Goal: Contribute content: Contribute content

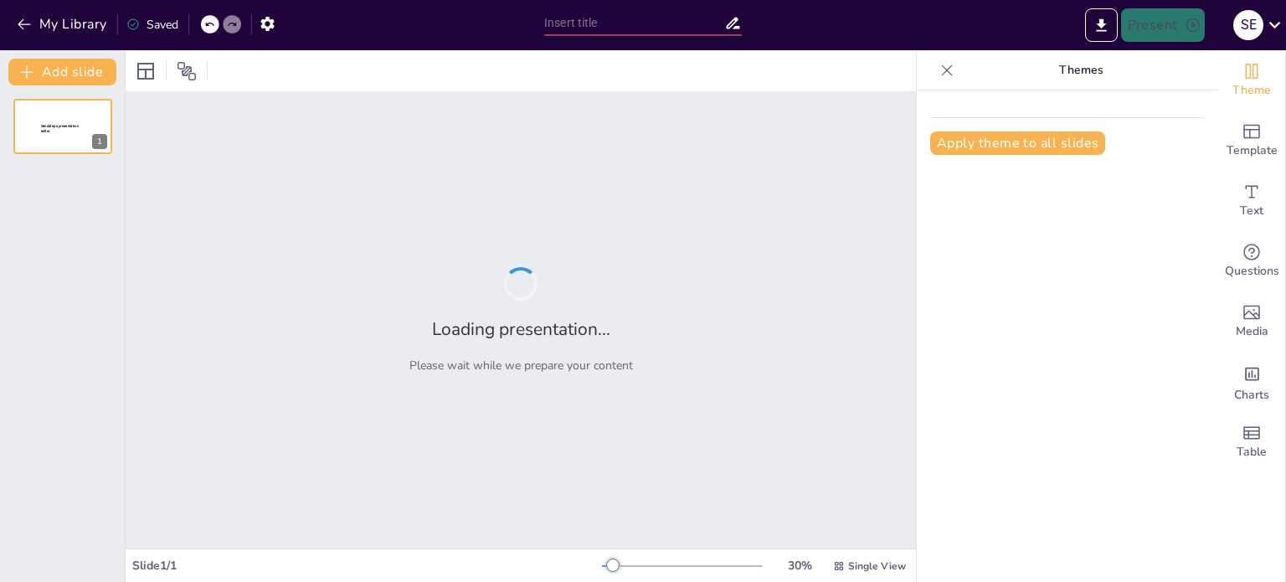
type input "Innovación en Energías Renovables: Diseño de un [GEOGRAPHIC_DATA][PERSON_NAME] …"
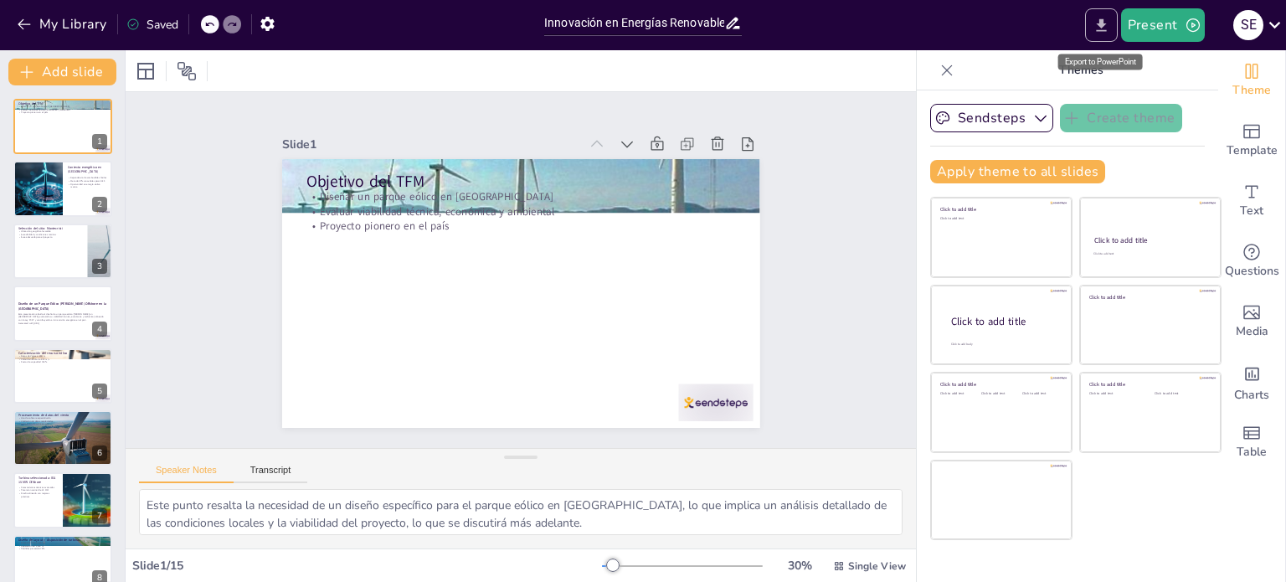
click at [1097, 23] on icon "Export to PowerPoint" at bounding box center [1102, 26] width 18 height 18
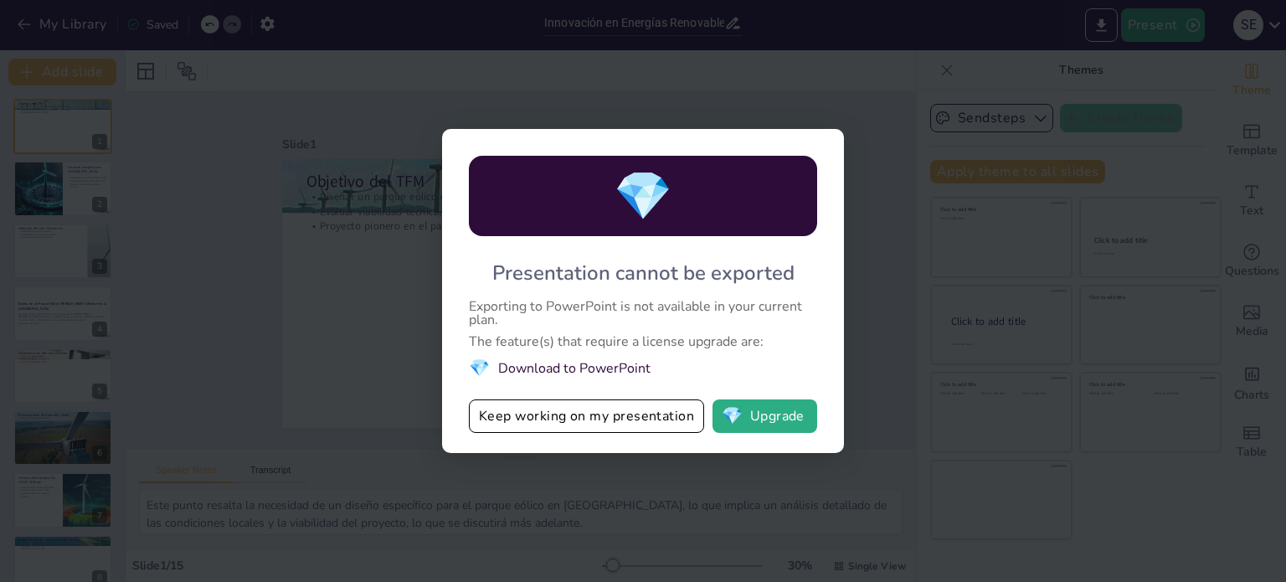
click at [986, 353] on div "💎 Presentation cannot be exported Exporting to PowerPoint is not available in y…" at bounding box center [643, 291] width 1286 height 582
click at [583, 468] on div "💎 Presentation cannot be exported Exporting to PowerPoint is not available in y…" at bounding box center [643, 291] width 1286 height 582
click at [1203, 101] on div "💎 Presentation cannot be exported Exporting to PowerPoint is not available in y…" at bounding box center [643, 291] width 1286 height 582
click at [672, 404] on button "Keep working on my presentation" at bounding box center [586, 415] width 235 height 33
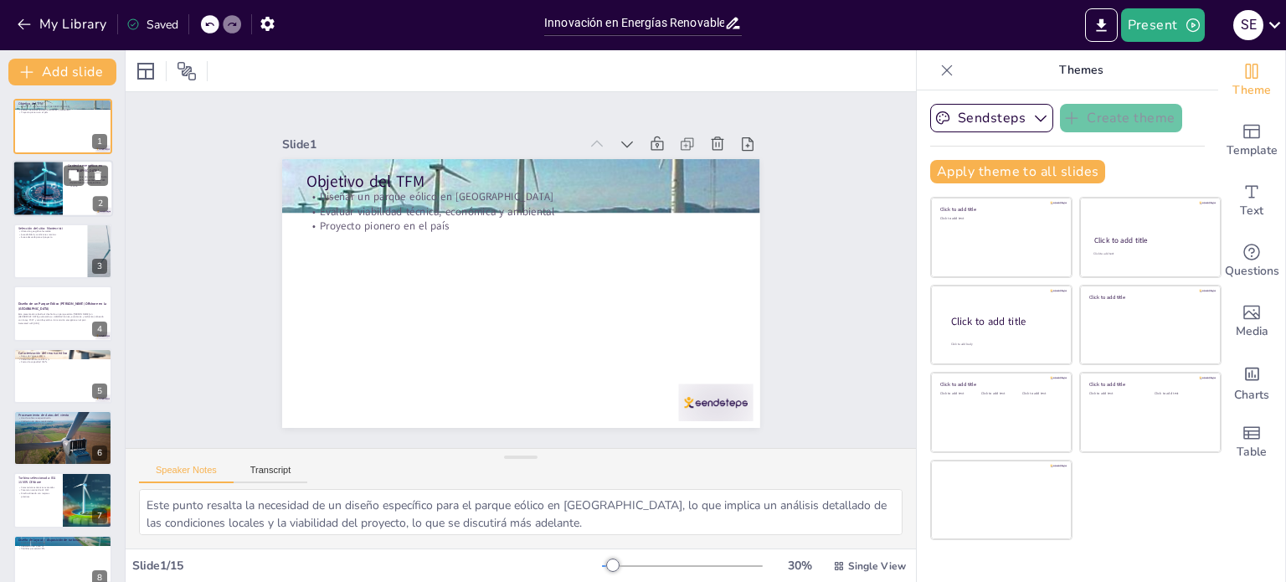
click at [59, 191] on div at bounding box center [37, 189] width 85 height 57
type textarea "Este punto destaca el desafío que enfrenta la República Dominicana en términos …"
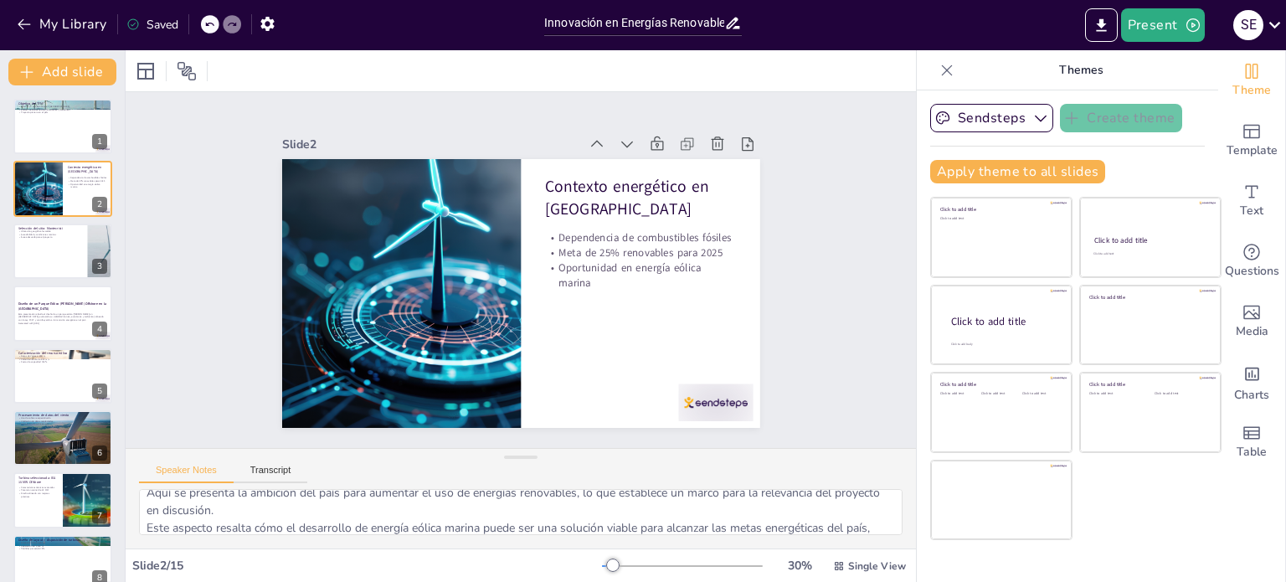
scroll to position [74, 0]
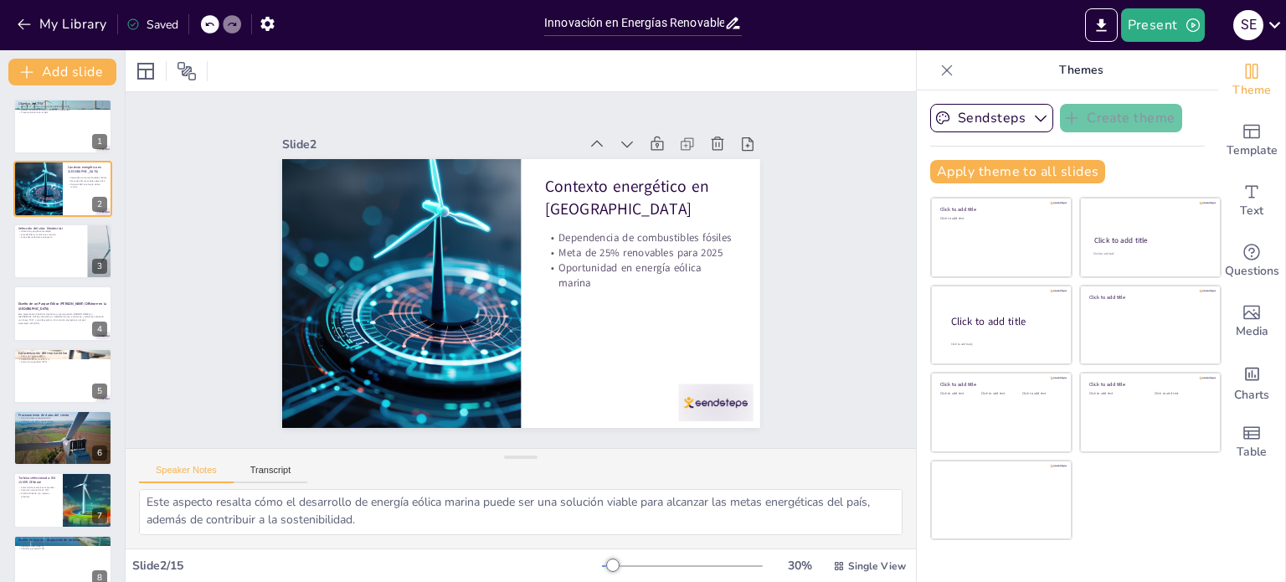
click at [39, 222] on div "Objetivo del TFM Diseñar un parque eólico en Montecristi Evaluar viabilidad téc…" at bounding box center [62, 563] width 125 height 928
click at [44, 291] on div at bounding box center [63, 313] width 100 height 57
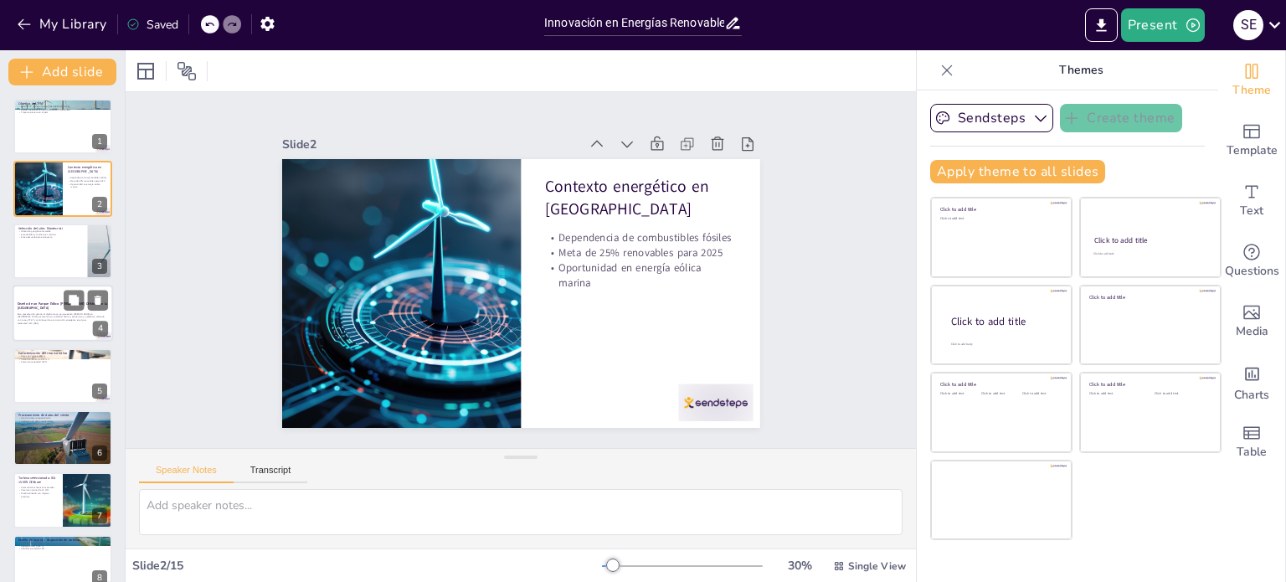
scroll to position [0, 0]
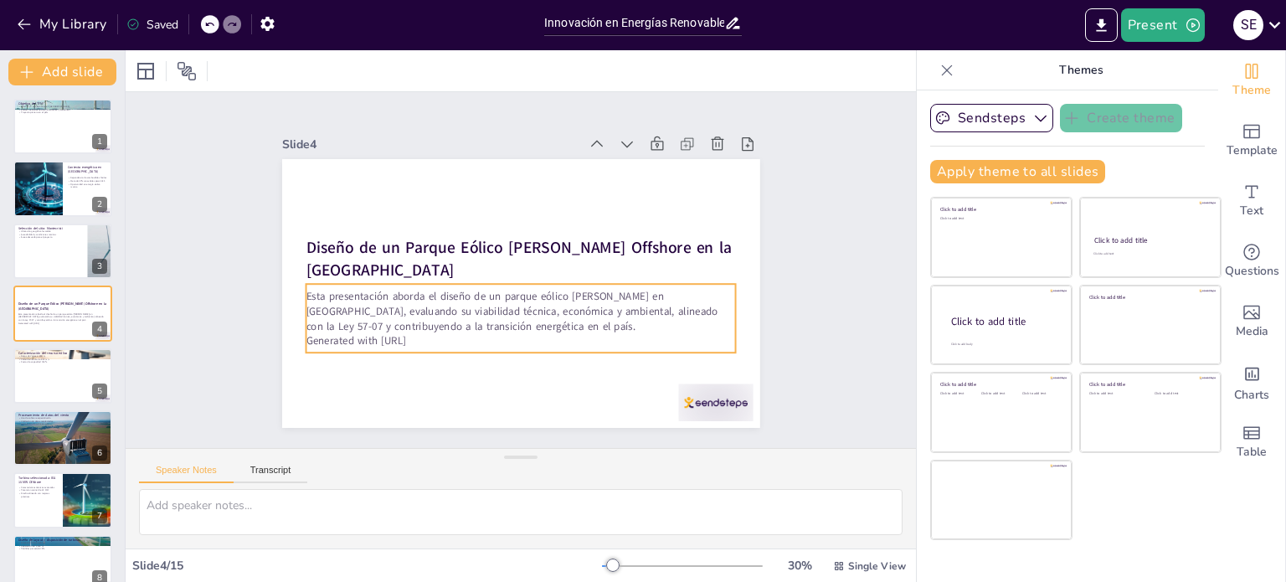
click at [502, 311] on p "Esta presentación aborda el diseño de un parque eólico marino en Montecristi, e…" at bounding box center [479, 270] width 45 height 430
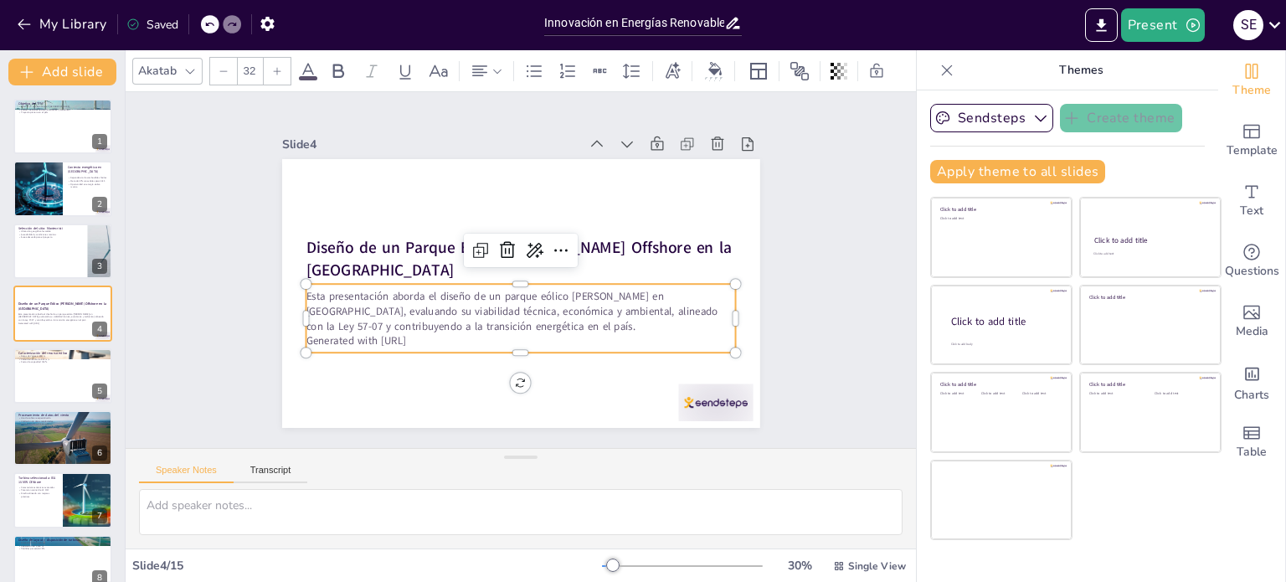
click at [581, 311] on p "Esta presentación aborda el diseño de un parque eólico marino en Montecristi, e…" at bounding box center [504, 233] width 411 height 216
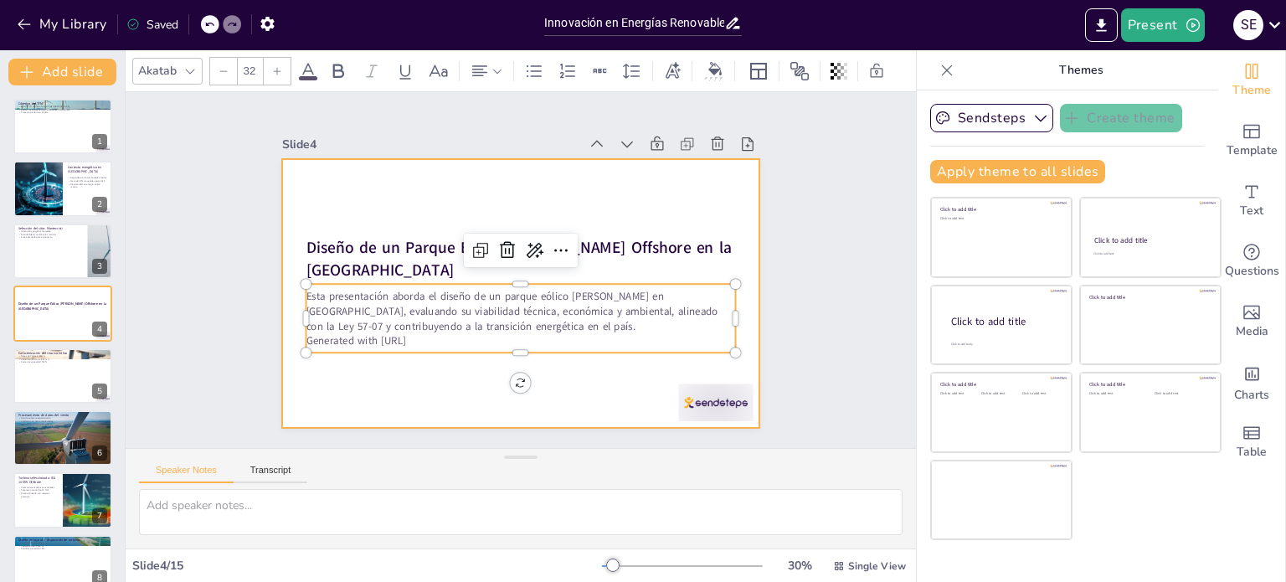
drag, startPoint x: 404, startPoint y: 327, endPoint x: 281, endPoint y: 327, distance: 123.1
click at [281, 327] on div "Diseño de un Parque Eólico Marino Offshore en la República Dominicana Esta pres…" at bounding box center [500, 280] width 440 height 546
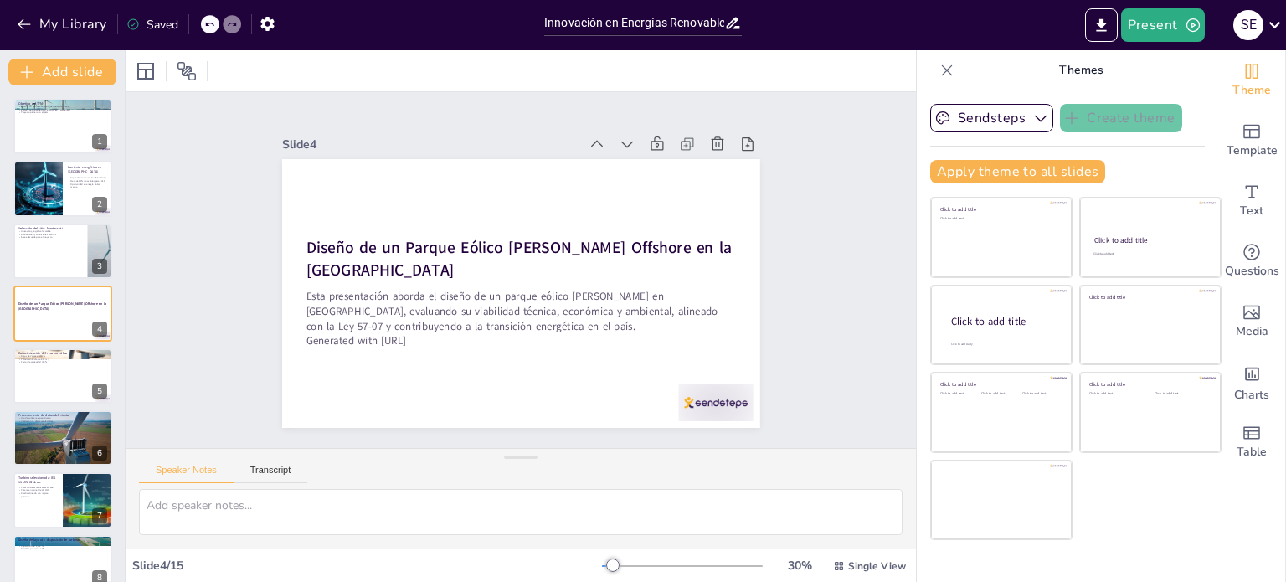
click at [449, 323] on p "Esta presentación aborda el diseño de un parque eólico marino en Montecristi, e…" at bounding box center [504, 307] width 411 height 216
drag, startPoint x: 457, startPoint y: 317, endPoint x: 438, endPoint y: 297, distance: 27.2
click at [456, 317] on p "Esta presentación aborda el diseño de un parque eólico marino en Montecristi, e…" at bounding box center [507, 309] width 423 height 175
click at [429, 289] on p "Esta presentación aborda el diseño de un parque eólico marino en Montecristi, e…" at bounding box center [500, 305] width 394 height 254
click at [466, 235] on strong "Diseño de un Parque Eólico Marino Offshore en la República Dominicana" at bounding box center [542, 271] width 152 height 419
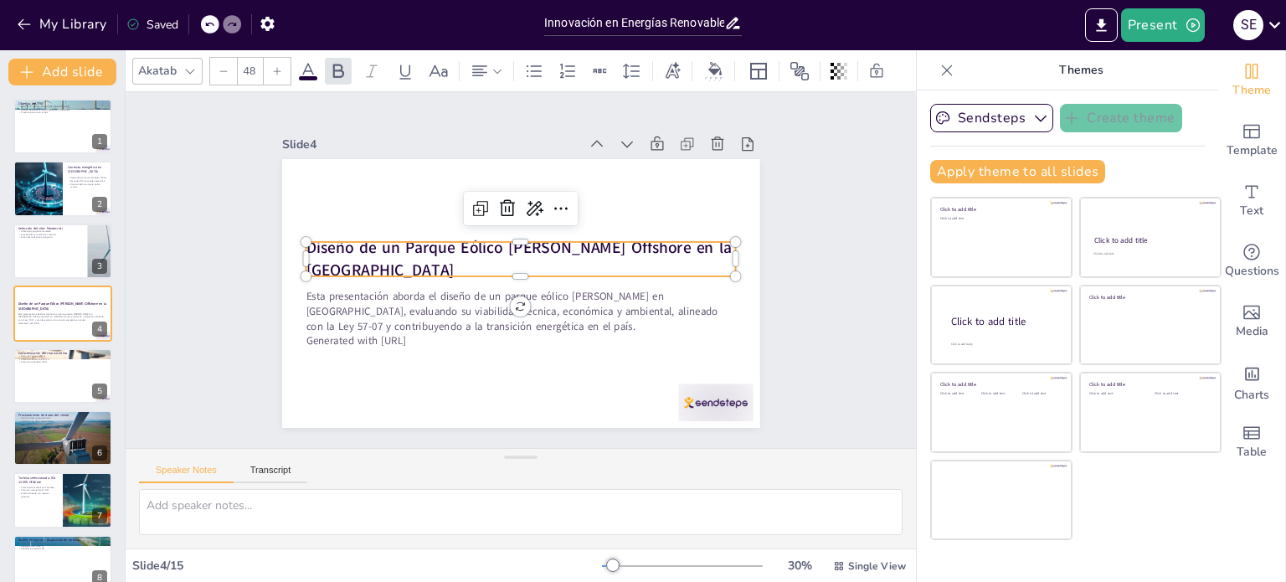
click at [380, 291] on p "Esta presentación aborda el diseño de un parque eólico marino en Montecristi, e…" at bounding box center [507, 308] width 423 height 175
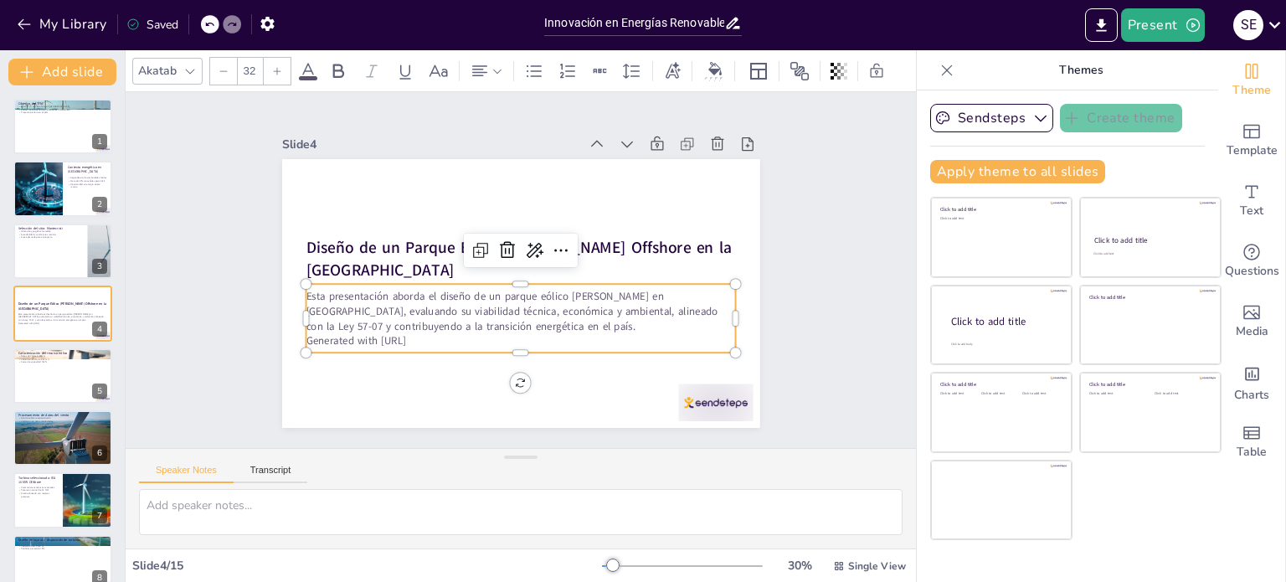
click at [435, 291] on p "Esta presentación aborda el diseño de un parque eólico marino en Montecristi, e…" at bounding box center [480, 274] width 90 height 432
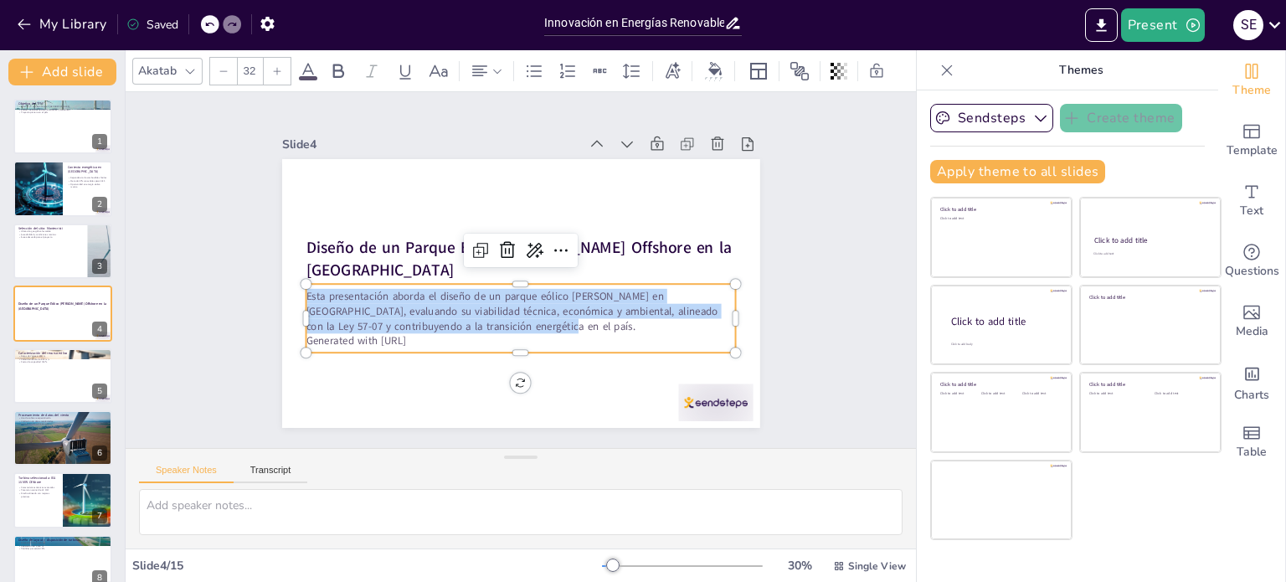
drag, startPoint x: 454, startPoint y: 315, endPoint x: 289, endPoint y: 286, distance: 167.4
click at [289, 286] on div "Diseño de un Parque Eólico Marino Offshore en la República Dominicana Esta pres…" at bounding box center [512, 291] width 546 height 440
copy p "Esta presentación aborda el diseño de un parque eólico marino en Montecristi, e…"
drag, startPoint x: 296, startPoint y: 274, endPoint x: 435, endPoint y: 261, distance: 139.6
click at [307, 256] on div "Diseño de un Parque Eólico Marino Offshore en la República Dominicana Esta pres…" at bounding box center [509, 289] width 548 height 471
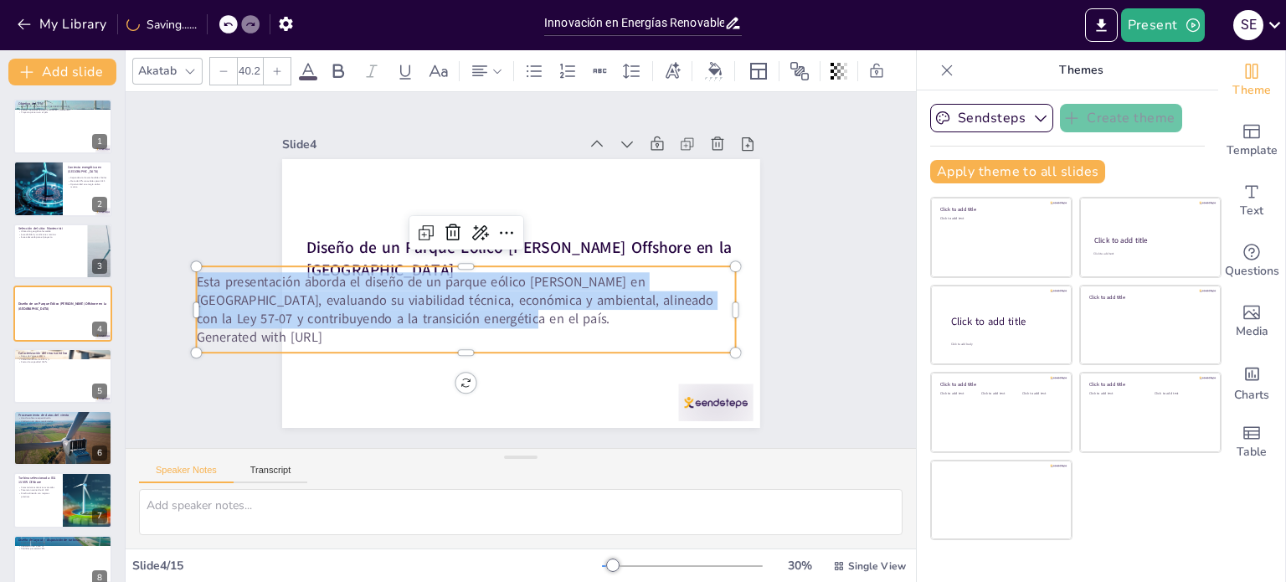
type input "32"
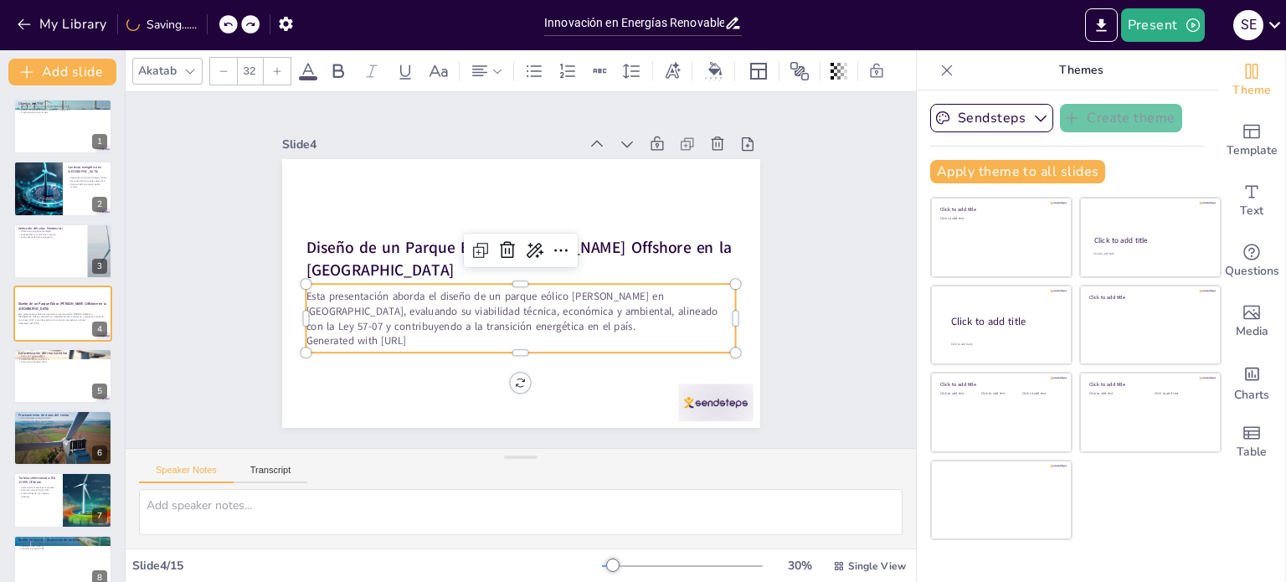
click at [457, 317] on p "Esta presentación aborda el diseño de un parque eólico marino en Montecristi, e…" at bounding box center [490, 297] width 321 height 349
click at [432, 317] on p "Esta presentación aborda el diseño de un parque eólico marino en Montecristi, e…" at bounding box center [500, 305] width 394 height 254
click at [431, 315] on p "Esta presentación aborda el diseño de un parque eólico marino en Montecristi, e…" at bounding box center [517, 310] width 432 height 90
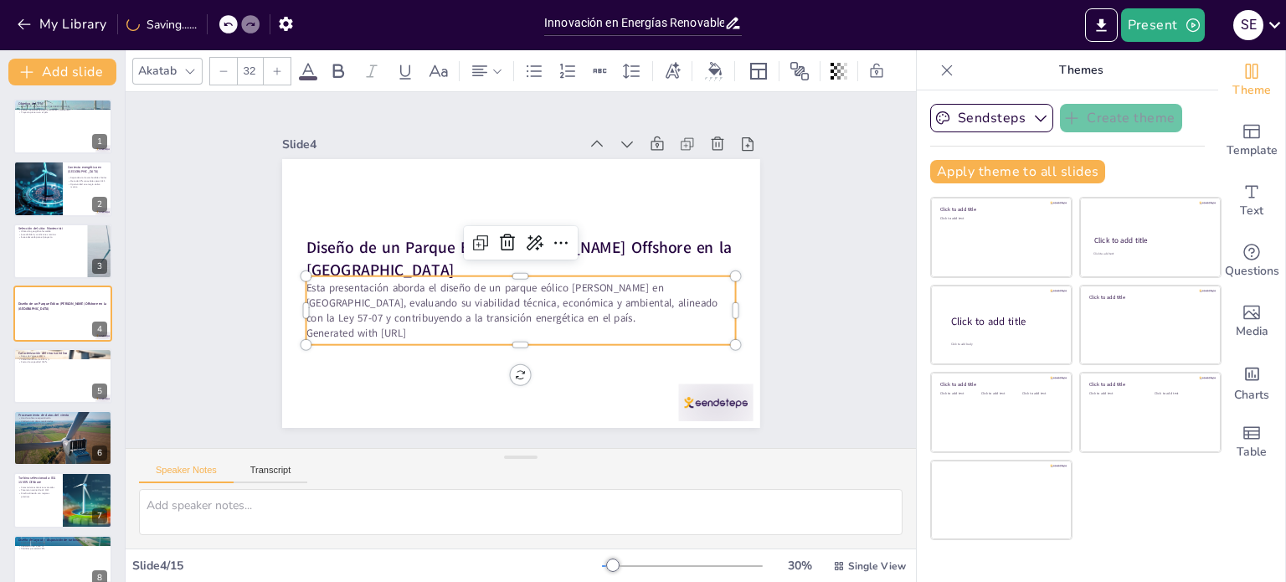
click at [462, 306] on p "Esta presentación aborda el diseño de un parque eólico marino en Montecristi, e…" at bounding box center [488, 277] width 133 height 430
click at [462, 306] on p "Esta presentación aborda el diseño de un parque eólico marino en Montecristi, e…" at bounding box center [494, 251] width 289 height 374
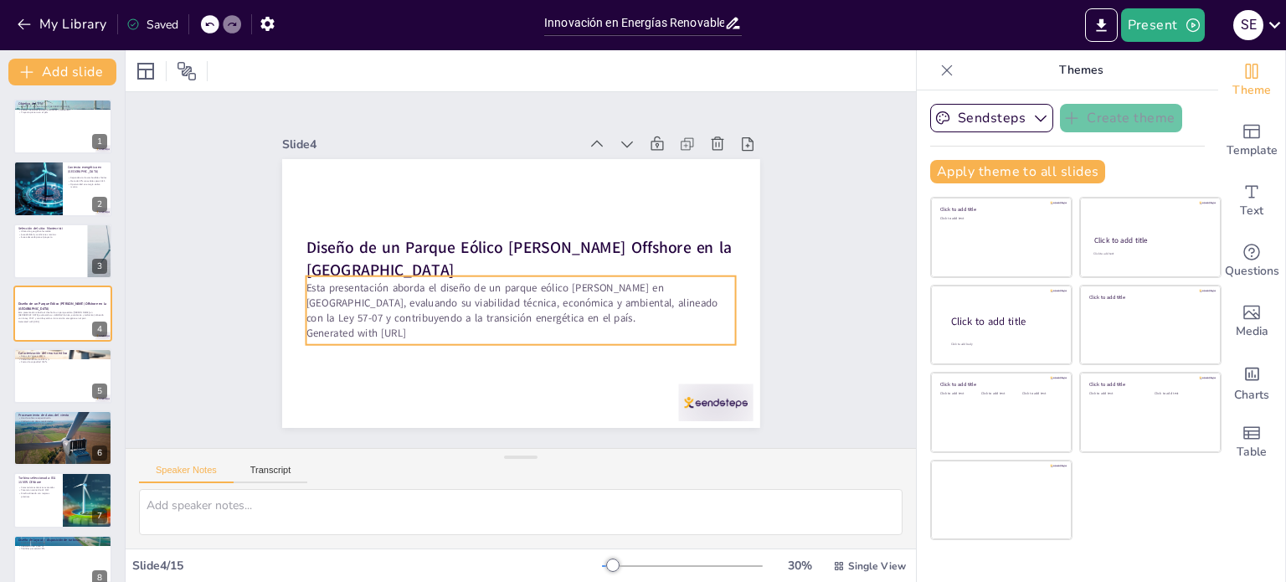
click at [434, 317] on p "Esta presentación aborda el diseño de un parque eólico marino en Montecristi, e…" at bounding box center [498, 294] width 349 height 321
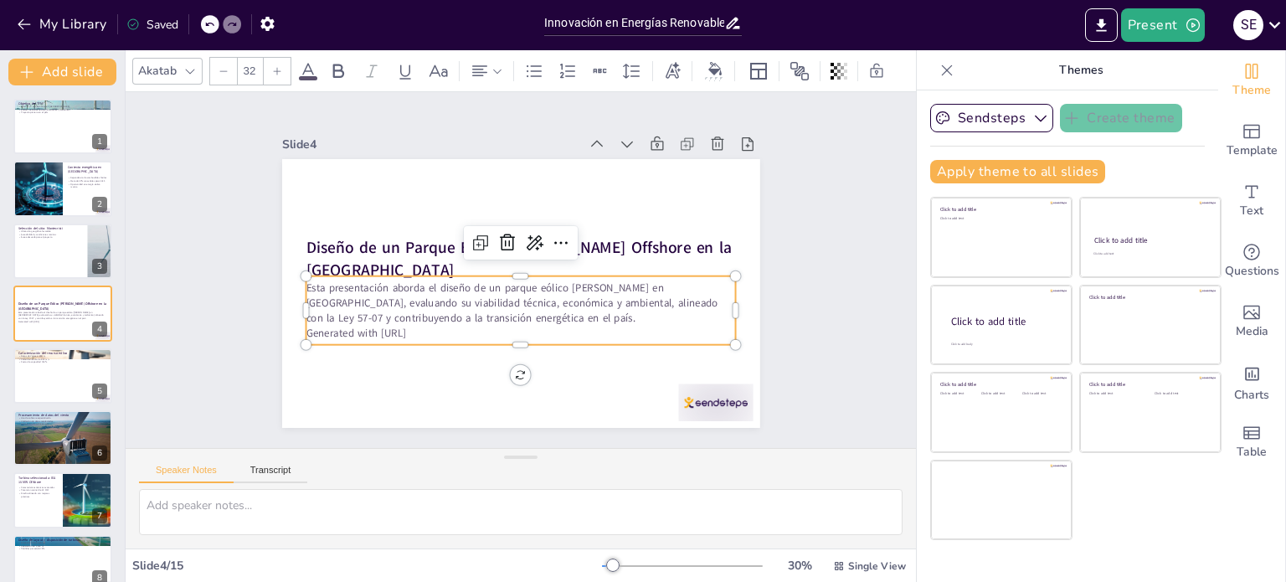
click at [429, 299] on p "Esta presentación aborda el diseño de un parque eólico marino en Montecristi, e…" at bounding box center [498, 245] width 349 height 321
click at [429, 299] on p "Esta presentación aborda el diseño de un parque eólico marino en Montecristi, e…" at bounding box center [492, 287] width 254 height 394
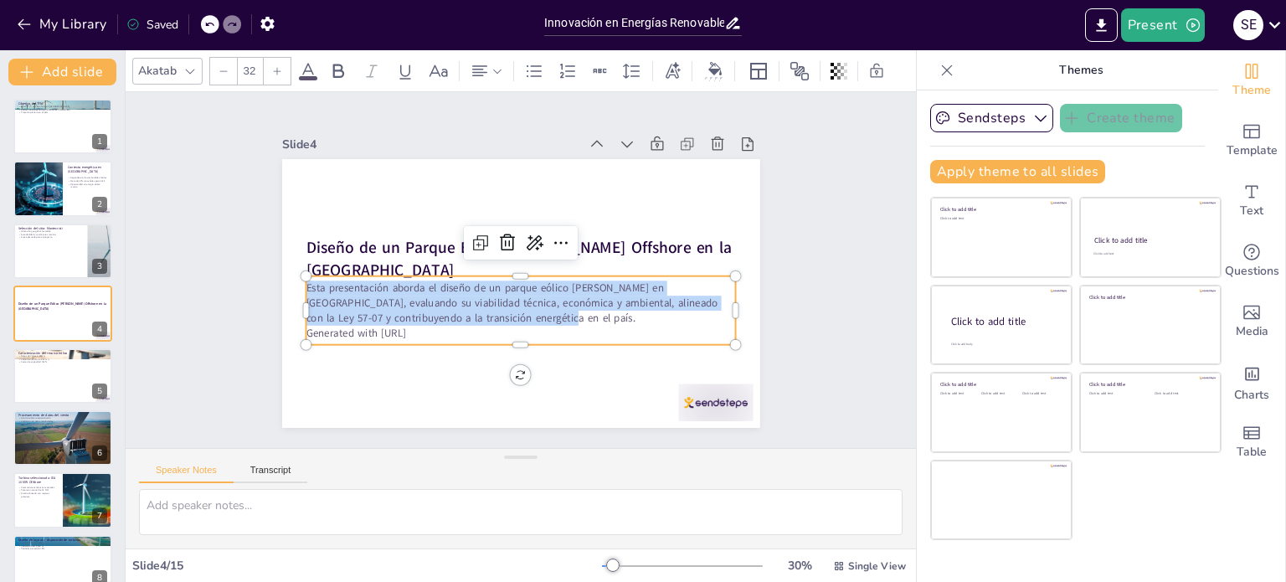
drag, startPoint x: 447, startPoint y: 313, endPoint x: 291, endPoint y: 275, distance: 160.4
click at [317, 275] on div "Diseño de un Parque Eólico Marino Offshore en la República Dominicana Esta pres…" at bounding box center [498, 274] width 363 height 523
copy span "Esta presentación aborda el diseño de un parque eólico marino en Montecristi, e…"
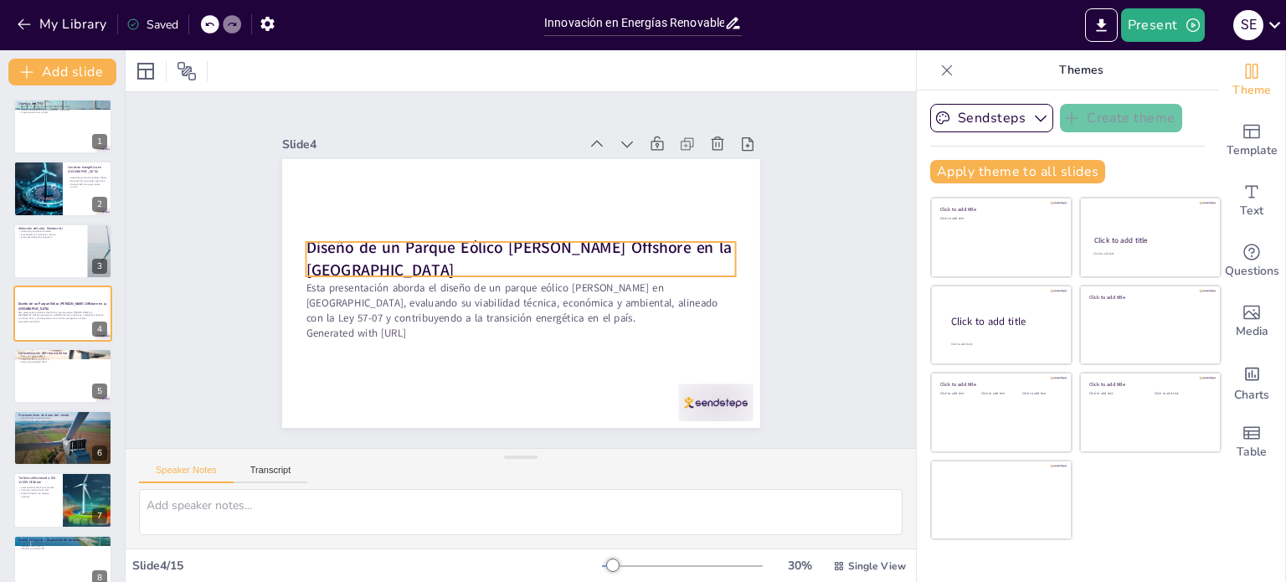
click at [445, 247] on strong "Diseño de un Parque Eólico Marino Offshore en la República Dominicana" at bounding box center [541, 273] width 193 height 407
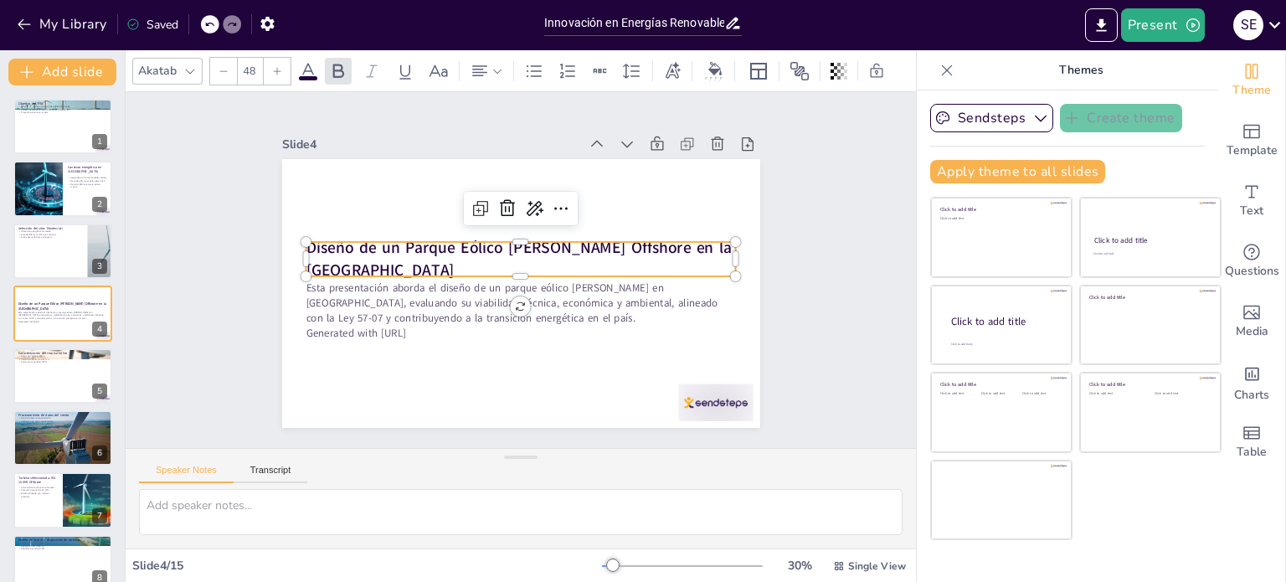
click at [459, 260] on p "Diseño de un Parque Eólico Marino Offshore en la República Dominicana" at bounding box center [525, 260] width 411 height 216
click at [450, 255] on strong "Diseño de un Parque Eólico Marino Offshore en la República Dominicana" at bounding box center [524, 250] width 390 height 232
click at [456, 257] on p "Diseño de un Parque Eólico Marino Offshore en la República Dominicana" at bounding box center [529, 263] width 289 height 374
click at [456, 257] on p "Diseño de un Parque Eólico Marino Offshore en la República Dominicana" at bounding box center [528, 262] width 321 height 349
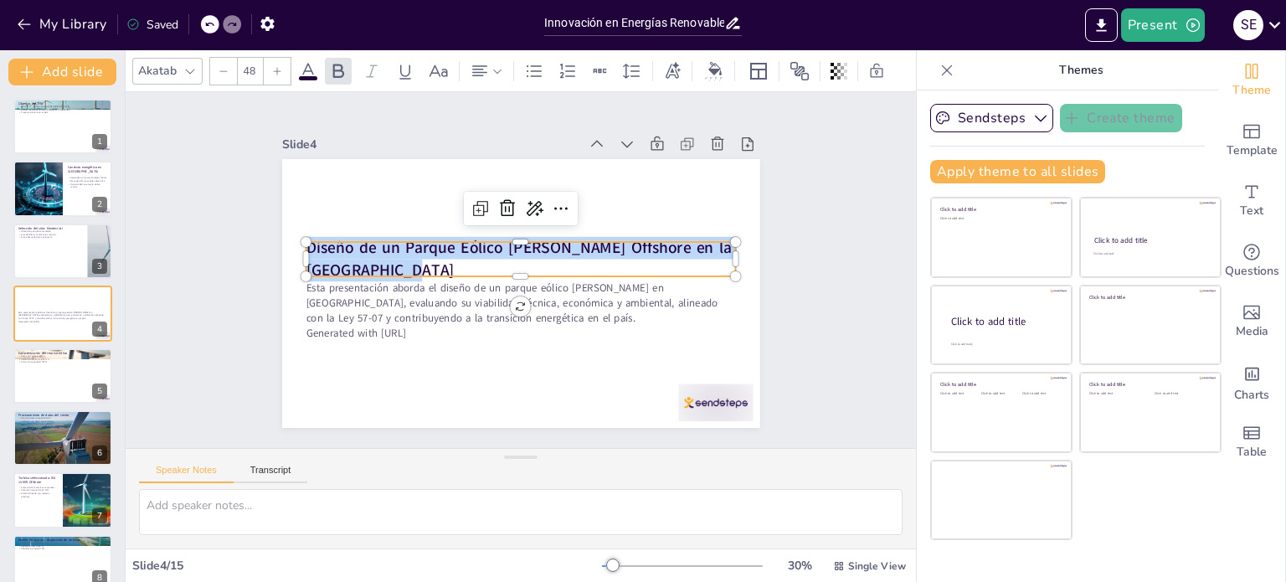
drag, startPoint x: 456, startPoint y: 260, endPoint x: 288, endPoint y: 232, distance: 170.7
click at [288, 232] on div "Esta presentación aborda el diseño de un parque eólico marino en Montecristi, e…" at bounding box center [509, 289] width 548 height 471
copy span "Diseño de un Parque Eólico Marino Offshore en la República Dominicana"
click at [52, 384] on div at bounding box center [63, 376] width 100 height 57
type textarea "Este punto resalta la importancia de contar con datos precisos y confiables par…"
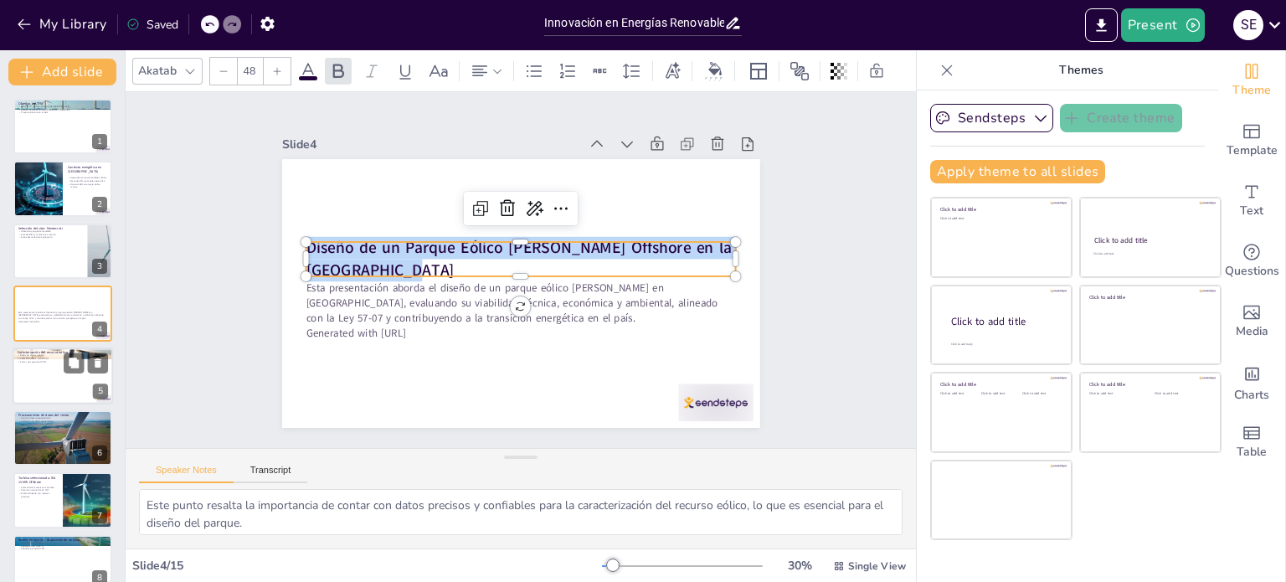
scroll to position [42, 0]
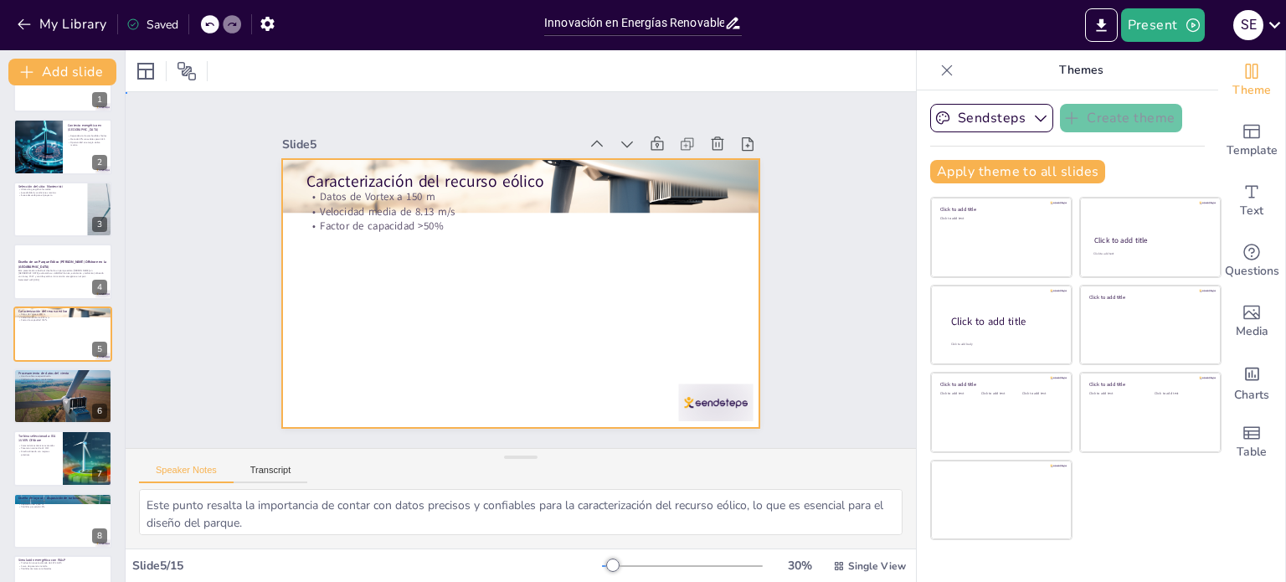
click at [434, 311] on div at bounding box center [533, 249] width 548 height 471
click at [44, 18] on button "My Library" at bounding box center [63, 24] width 101 height 27
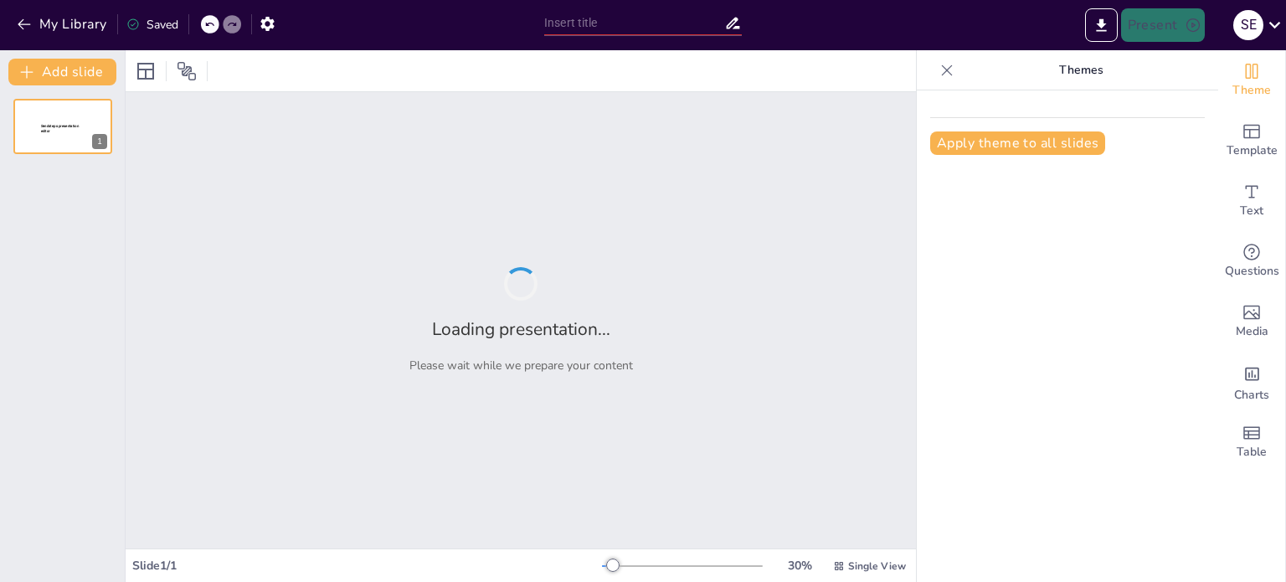
type input "Diseño de un Parque Eólico [PERSON_NAME] Offshore en la [GEOGRAPHIC_DATA]"
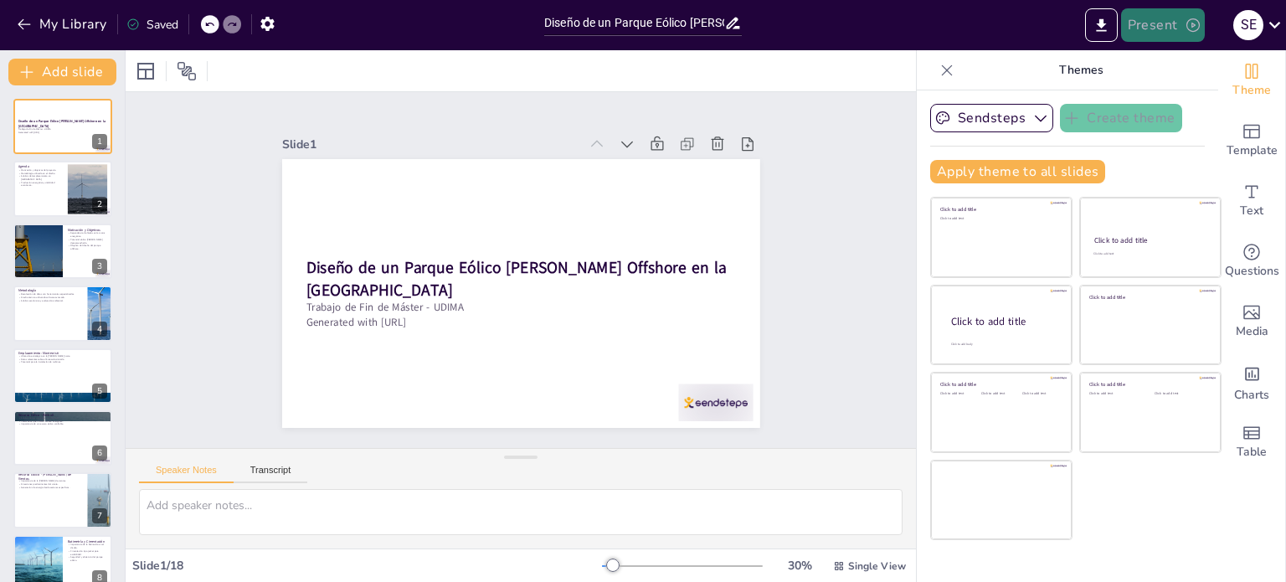
click at [1174, 31] on button "Present" at bounding box center [1163, 24] width 84 height 33
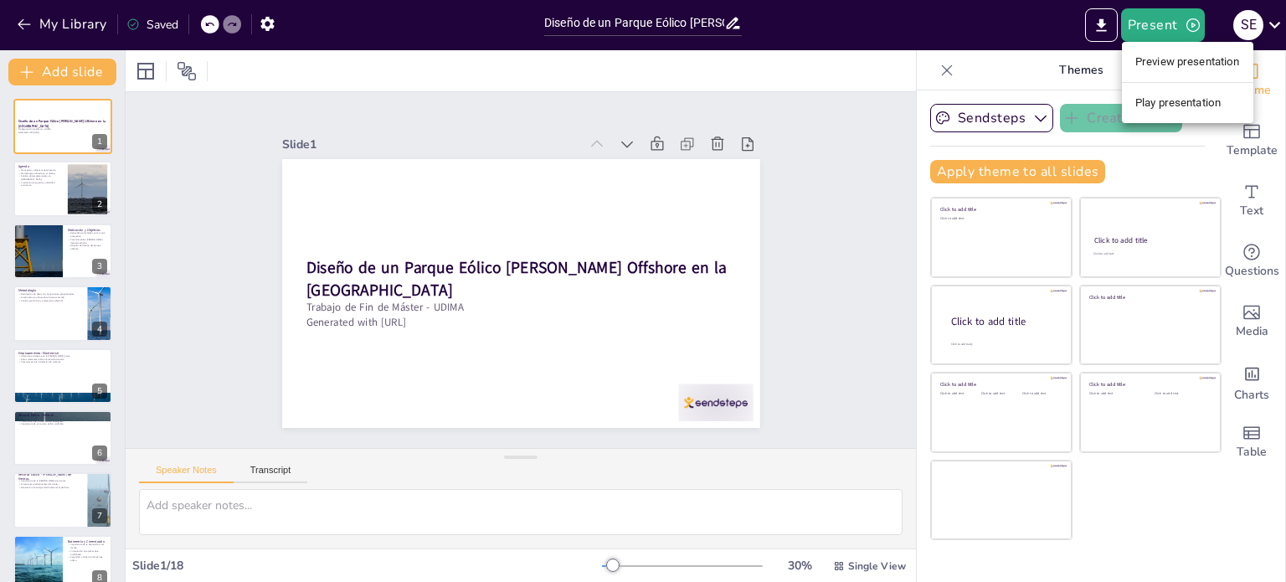
click at [1176, 77] on ul "Preview presentation Play presentation" at bounding box center [1187, 82] width 131 height 81
click at [1176, 63] on li "Preview presentation" at bounding box center [1187, 62] width 131 height 27
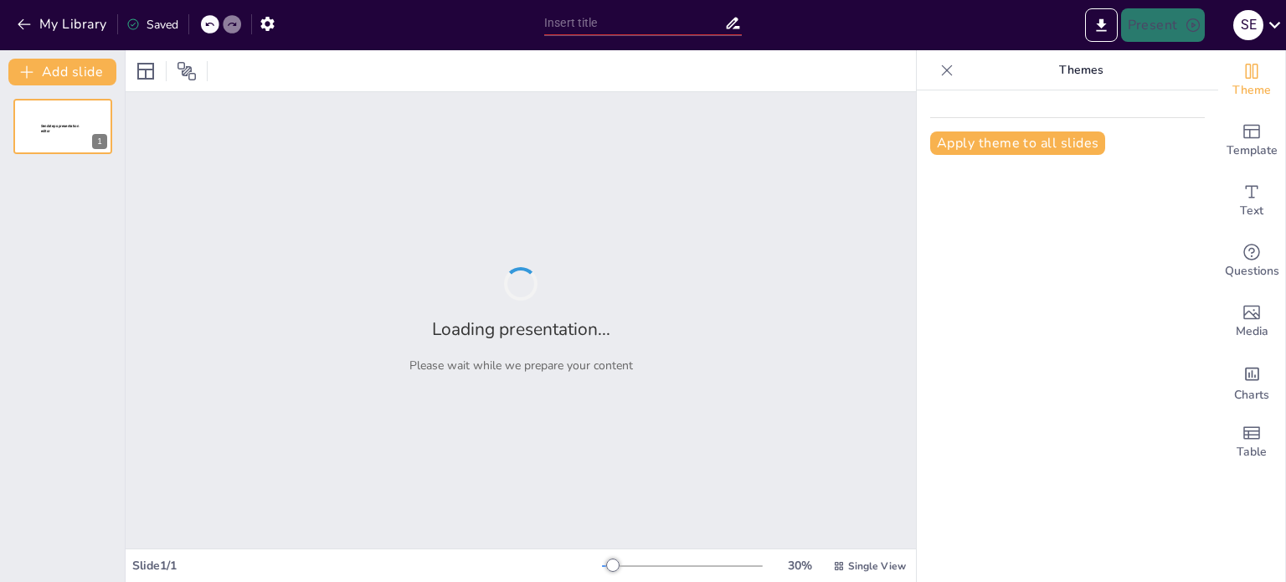
type input "Diseño de un Parque Eólico [PERSON_NAME] Offshore en la [GEOGRAPHIC_DATA]"
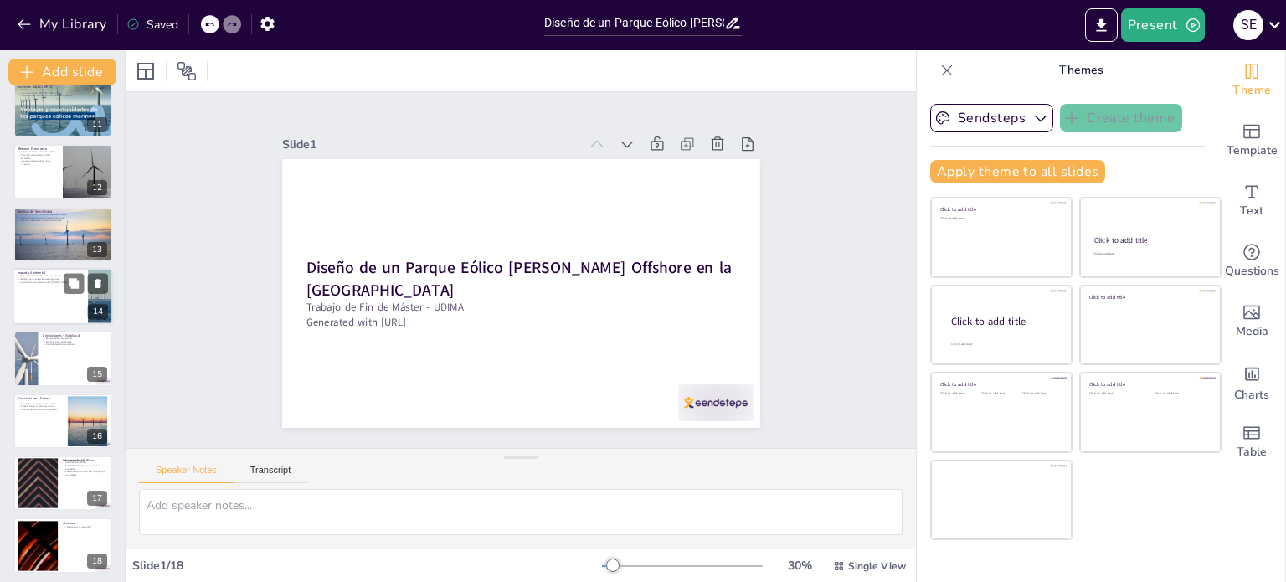
scroll to position [644, 0]
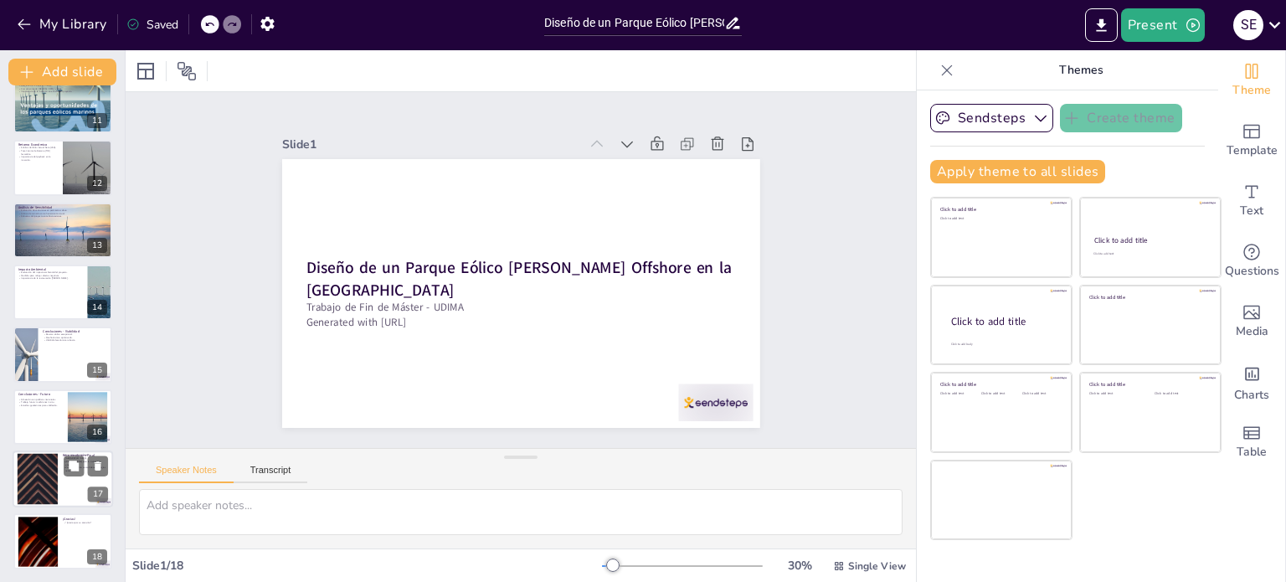
click at [65, 487] on div at bounding box center [63, 478] width 100 height 57
type textarea "Considerar el proyecto como pionero en el Caribe es fundamental para su promoci…"
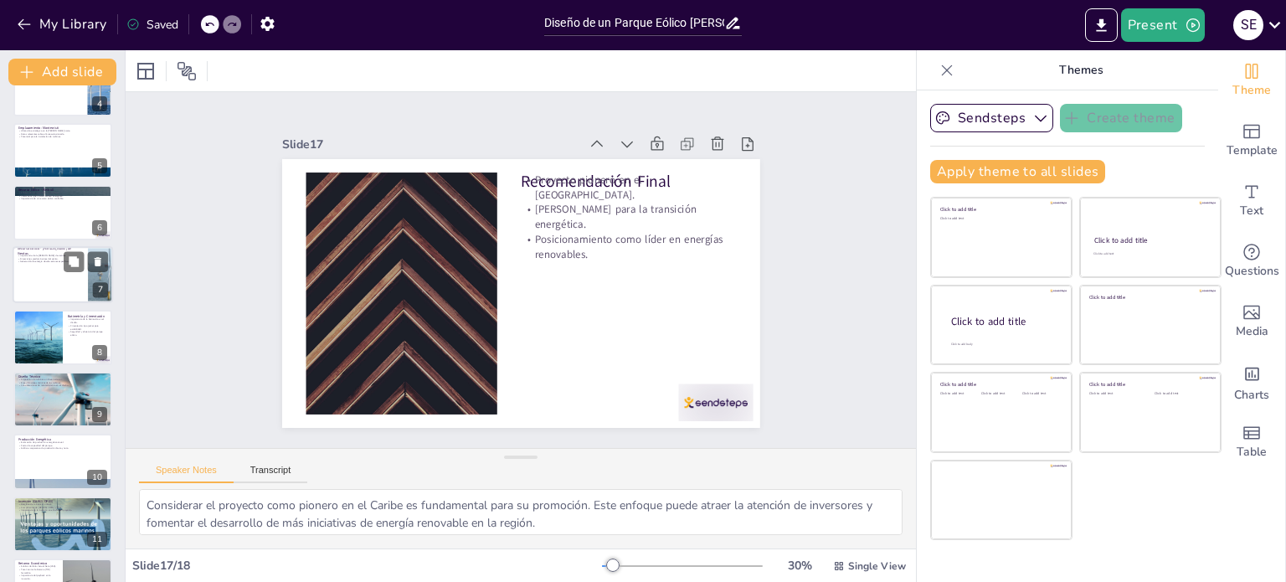
scroll to position [0, 0]
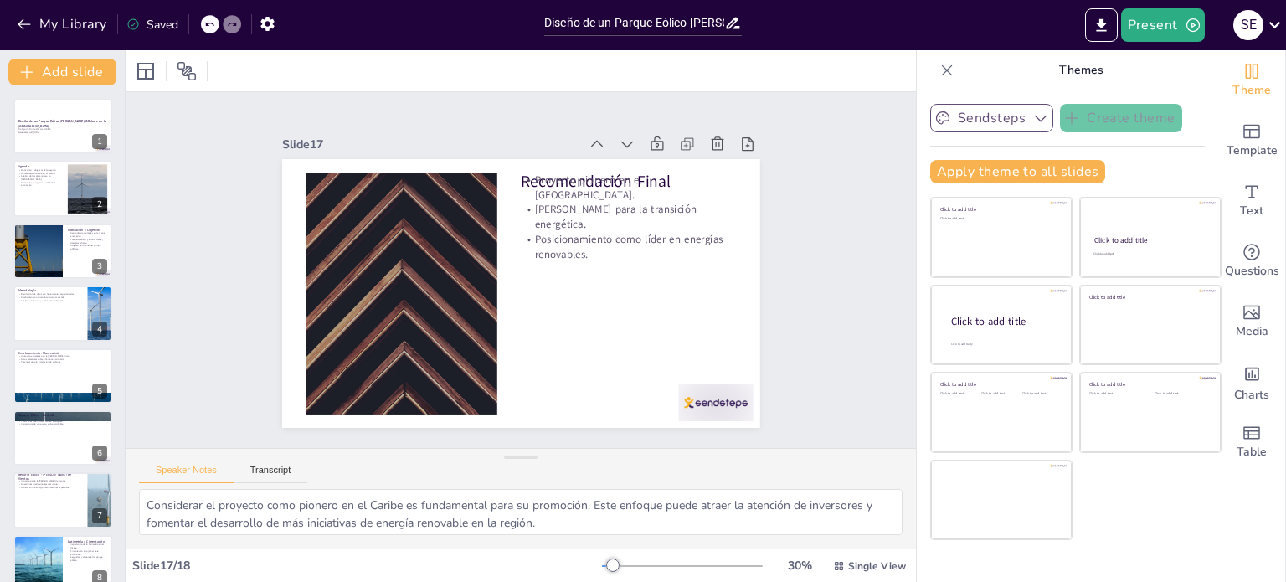
click at [1031, 126] on button "Sendsteps" at bounding box center [991, 118] width 123 height 28
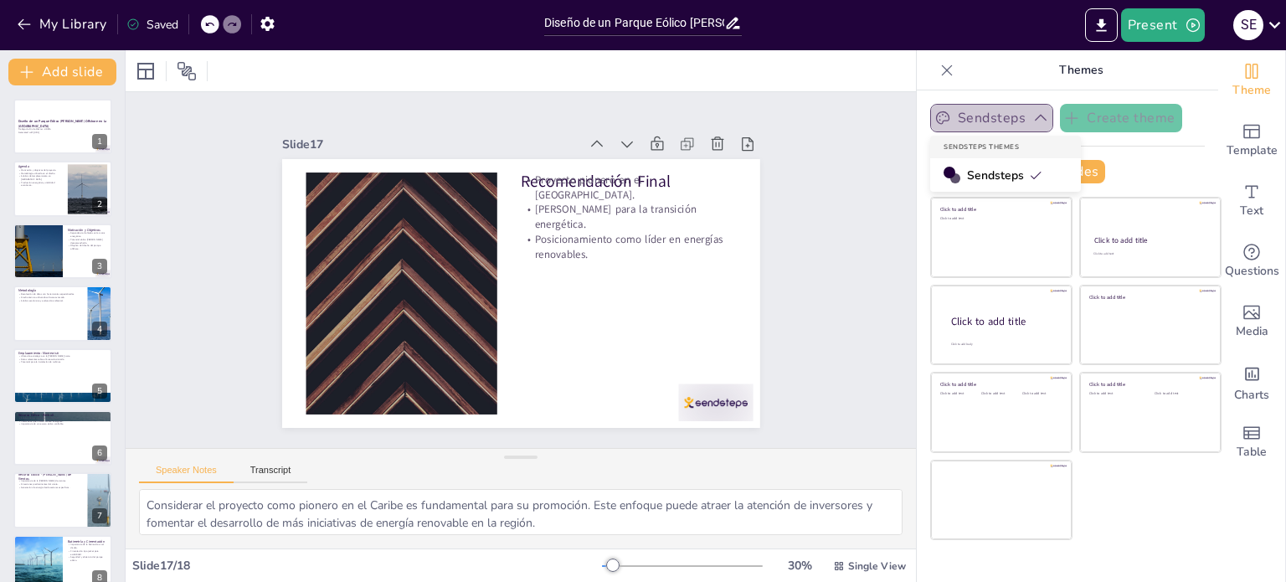
click at [1029, 126] on button "Sendsteps" at bounding box center [991, 118] width 123 height 28
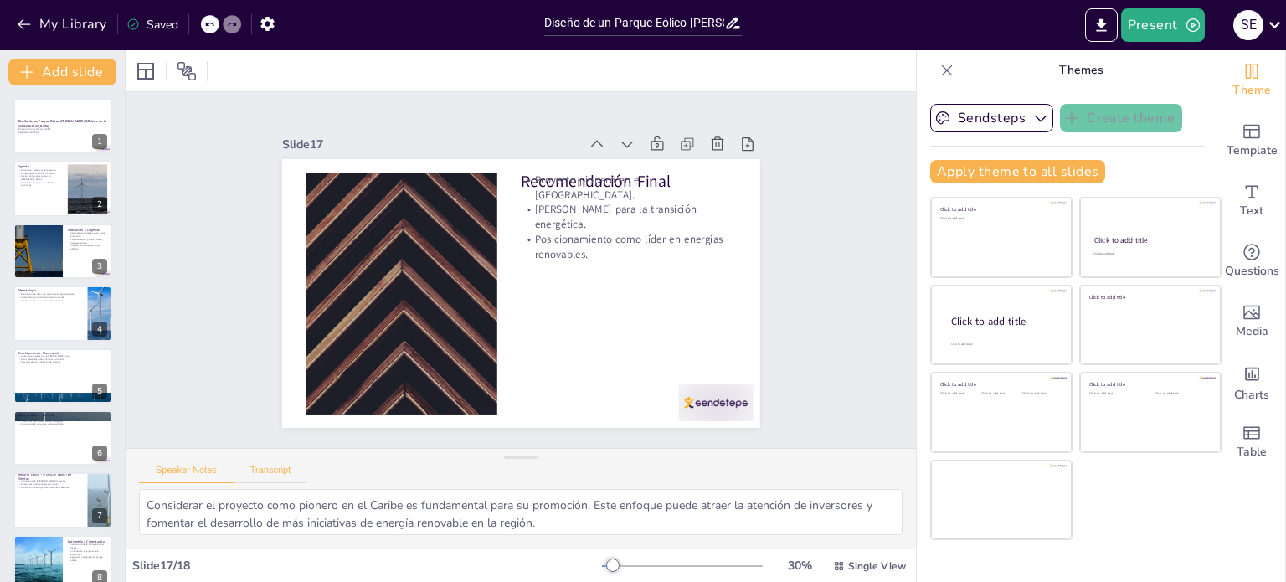
click at [274, 471] on button "Transcript" at bounding box center [271, 474] width 75 height 18
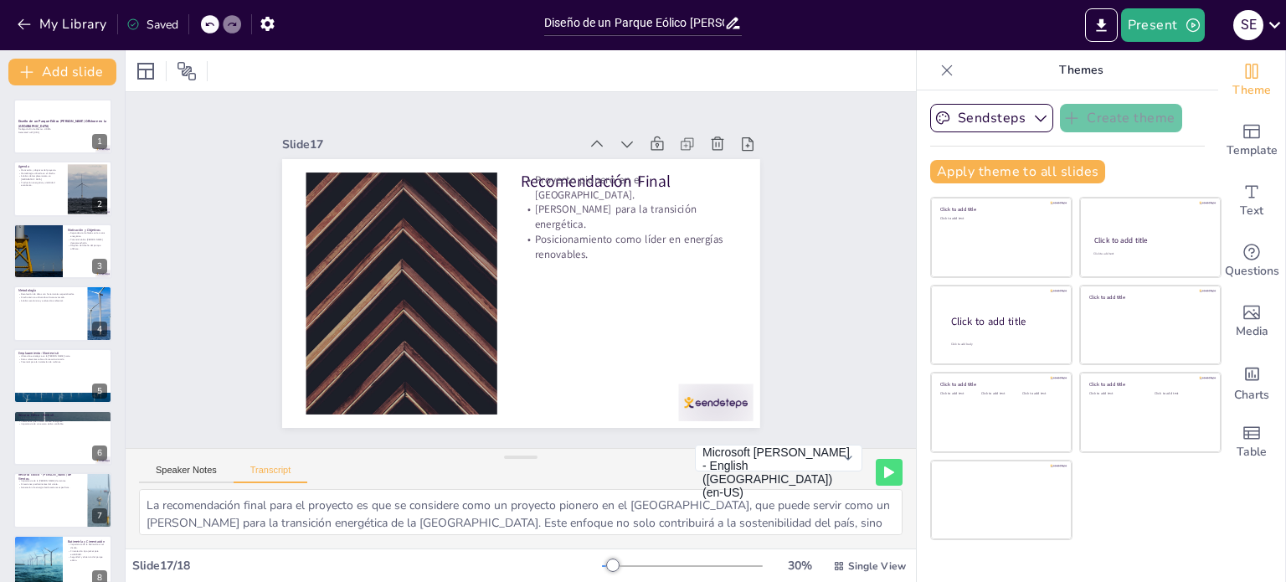
scroll to position [21, 0]
click at [185, 471] on button "Speaker Notes" at bounding box center [186, 474] width 95 height 18
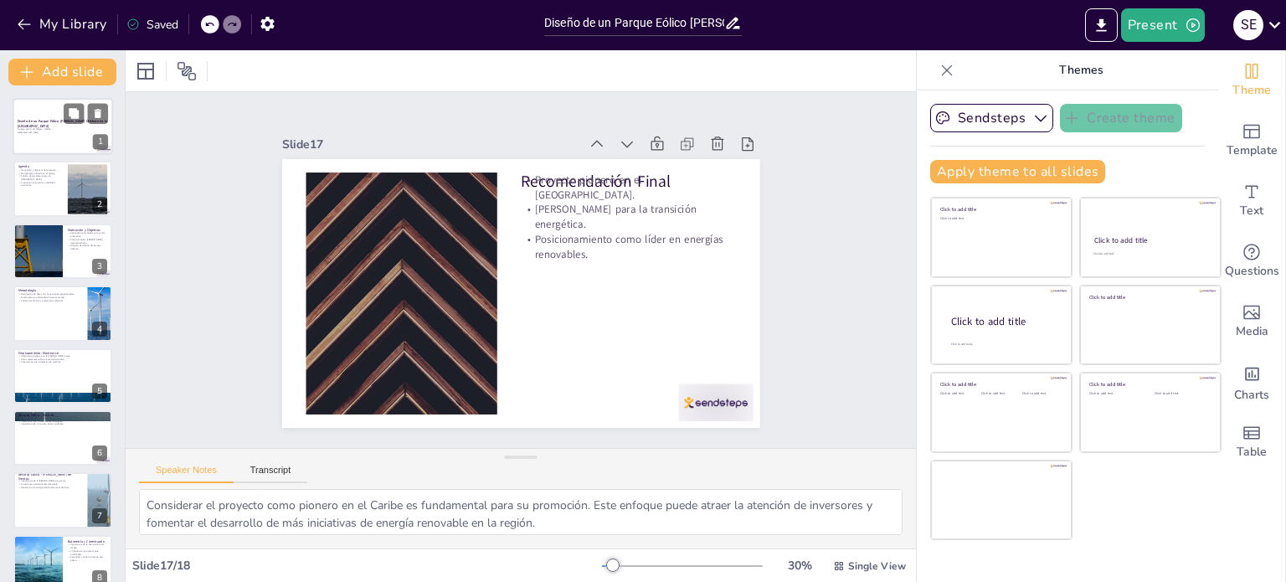
click at [64, 130] on p "Trabajo de Fin de Máster - UDIMA" at bounding box center [63, 129] width 90 height 3
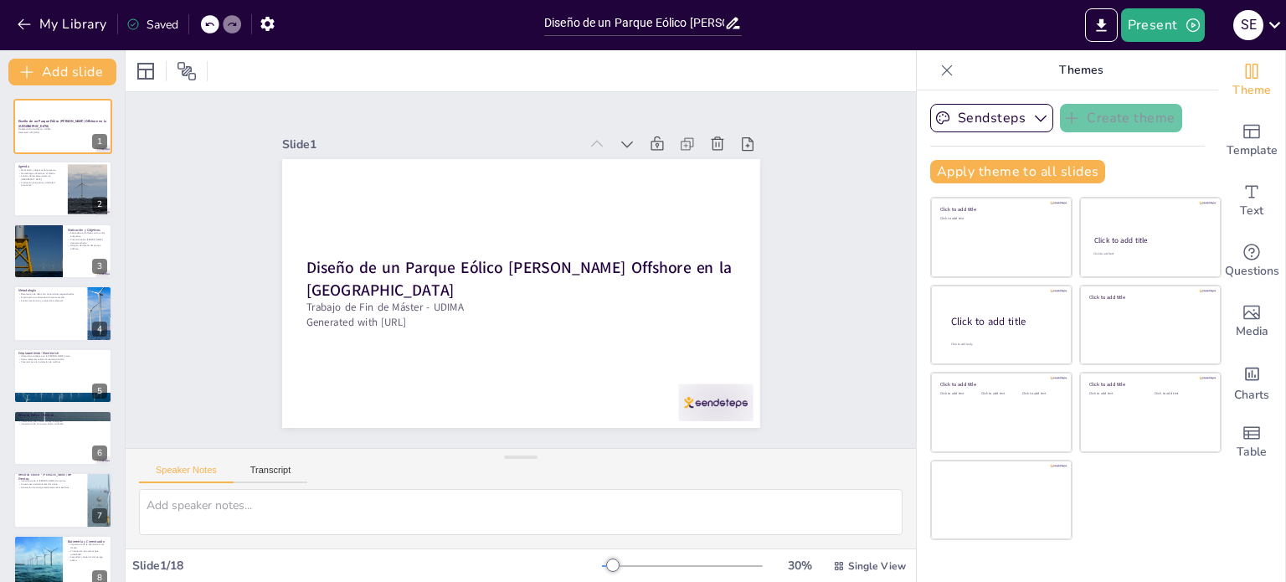
click at [239, 541] on div at bounding box center [521, 518] width 790 height 59
click at [46, 187] on div at bounding box center [63, 189] width 100 height 57
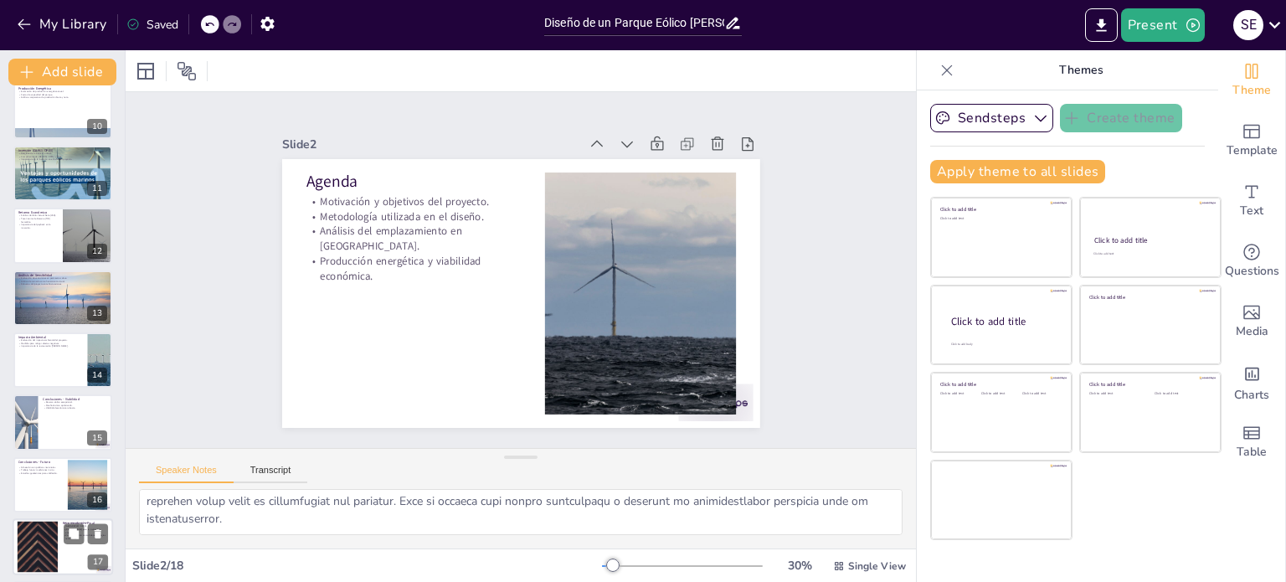
scroll to position [644, 0]
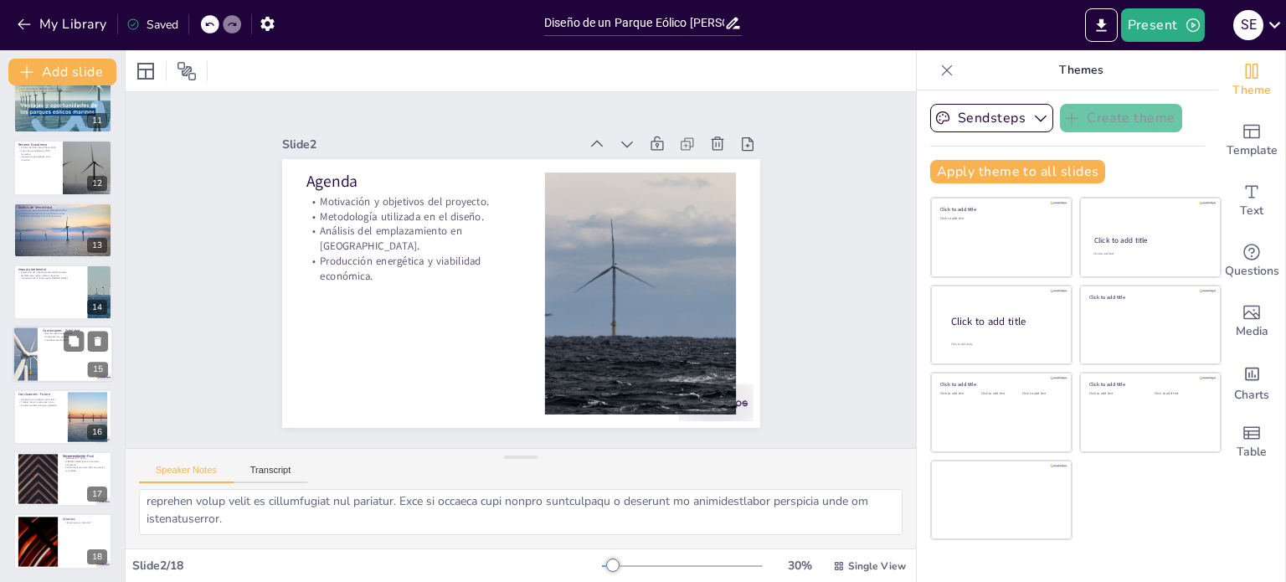
click at [43, 361] on div at bounding box center [63, 355] width 100 height 57
type textarea "La disponibilidad de un recurso eólico excepcional es un factor clave que respa…"
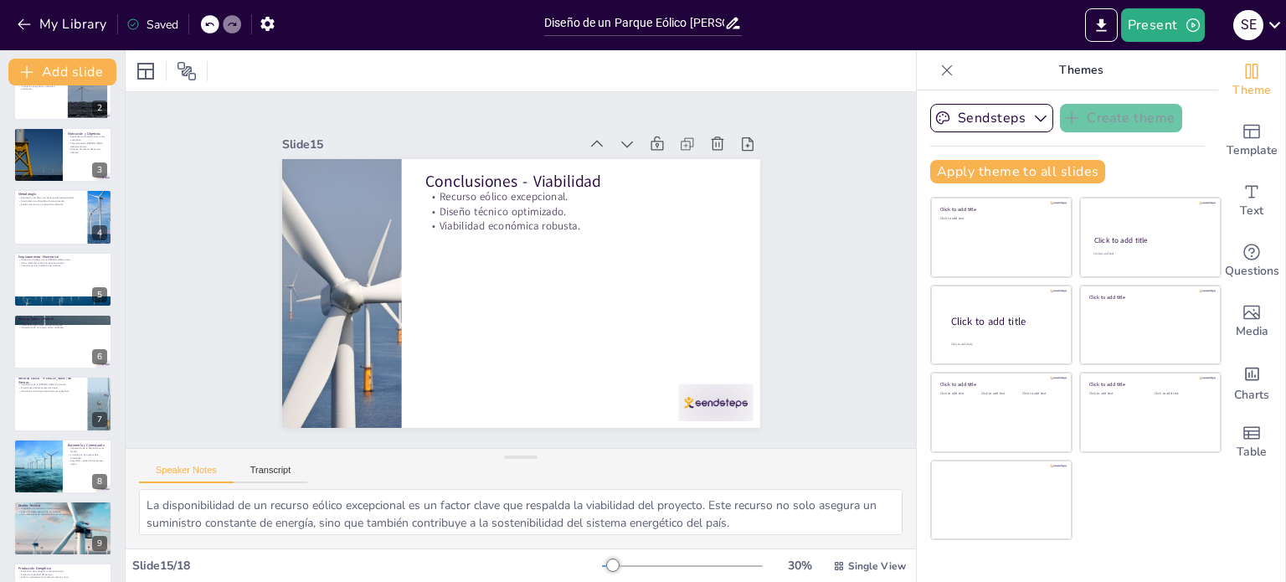
scroll to position [0, 0]
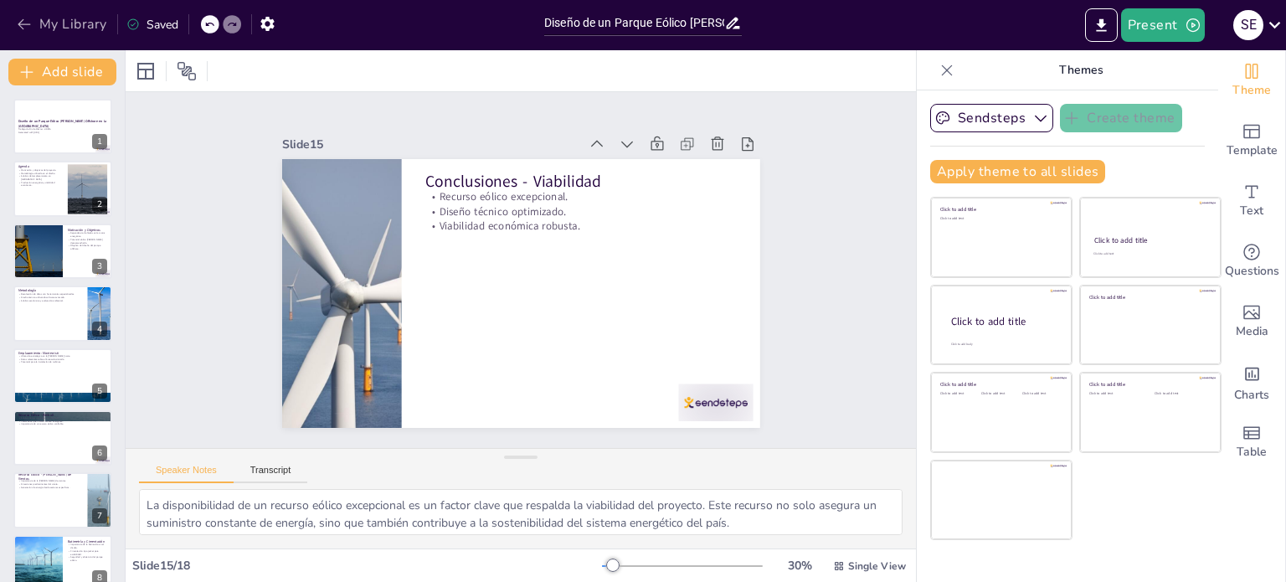
click at [40, 20] on button "My Library" at bounding box center [63, 24] width 101 height 27
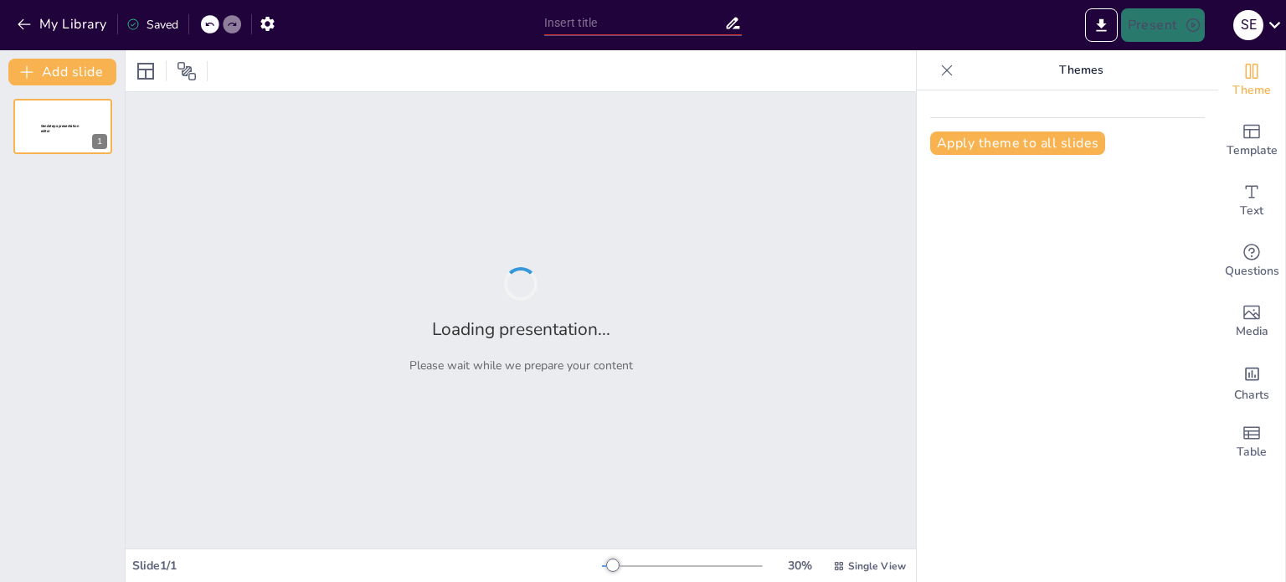
type input "Diseño de un Parque Eólico [PERSON_NAME] Offshore en la [GEOGRAPHIC_DATA]"
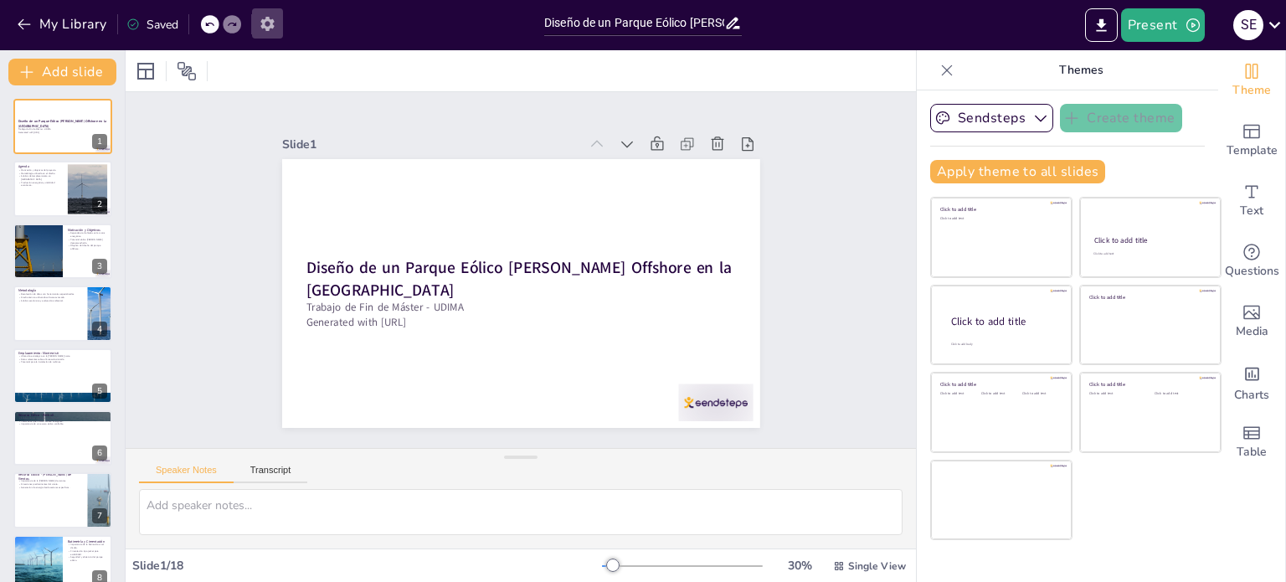
click at [271, 23] on icon "button" at bounding box center [266, 24] width 13 height 14
click at [261, 28] on icon "button" at bounding box center [268, 24] width 18 height 18
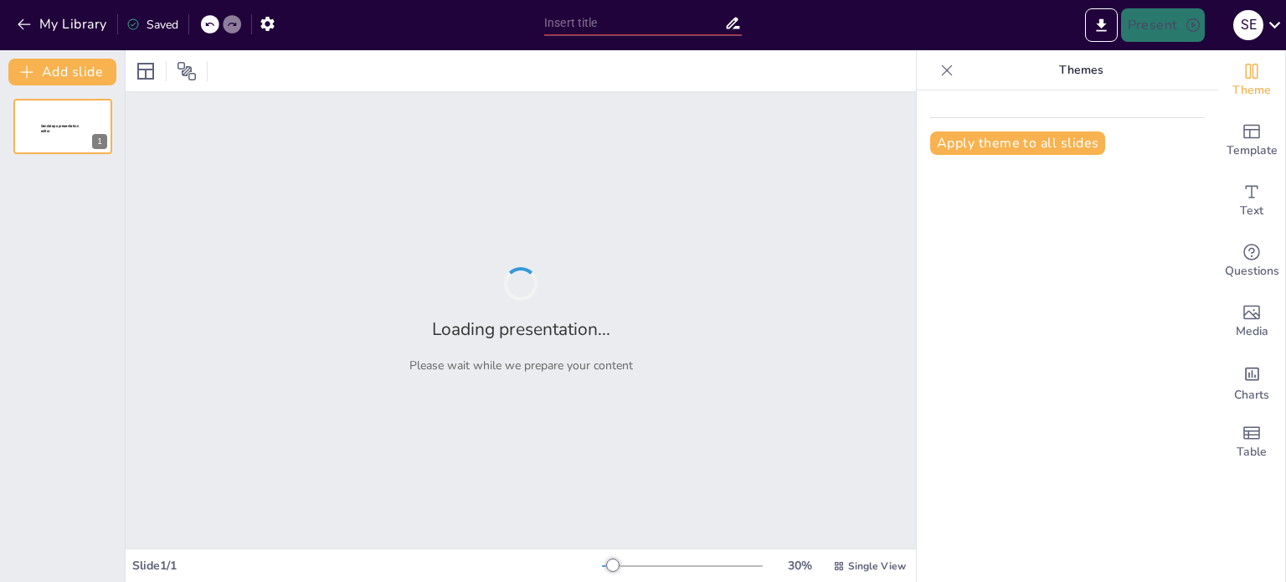
type input "Diseño de un Parque Eólico [PERSON_NAME] Offshore en la [GEOGRAPHIC_DATA]"
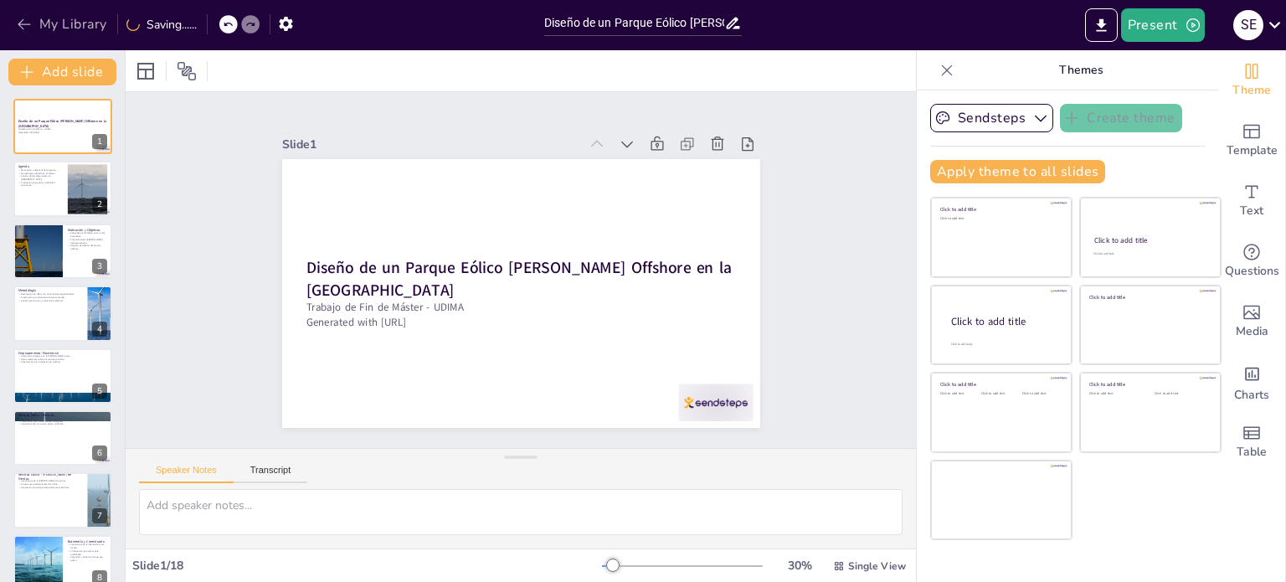
click at [50, 18] on button "My Library" at bounding box center [63, 24] width 101 height 27
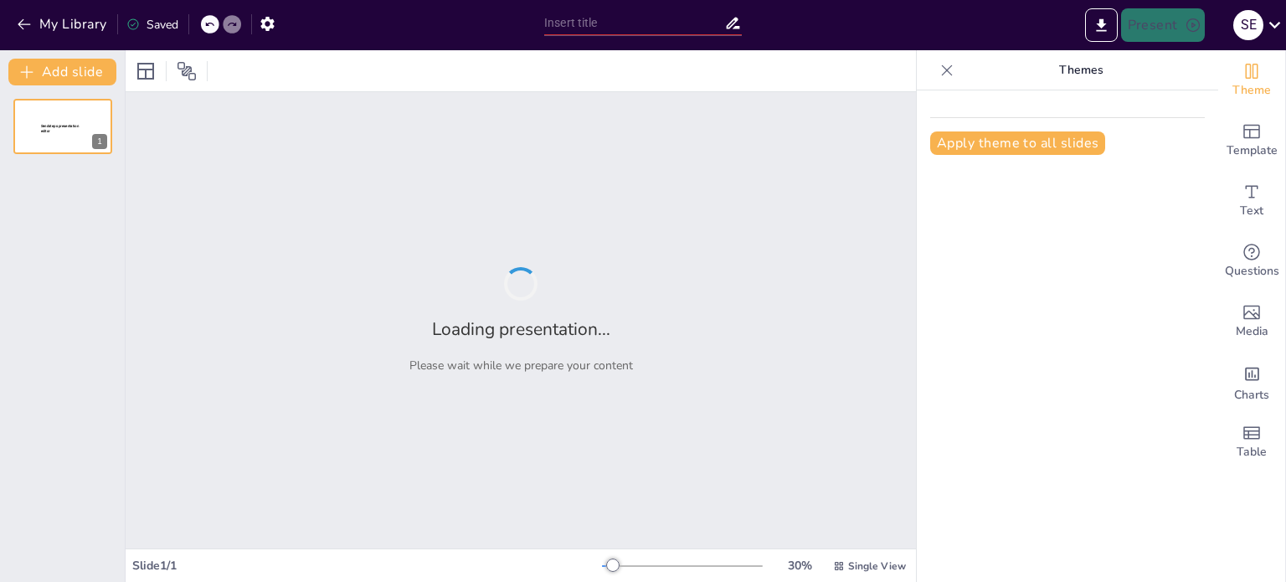
type input "Diseño de un Parque Eólico [PERSON_NAME] Offshore en la [GEOGRAPHIC_DATA]"
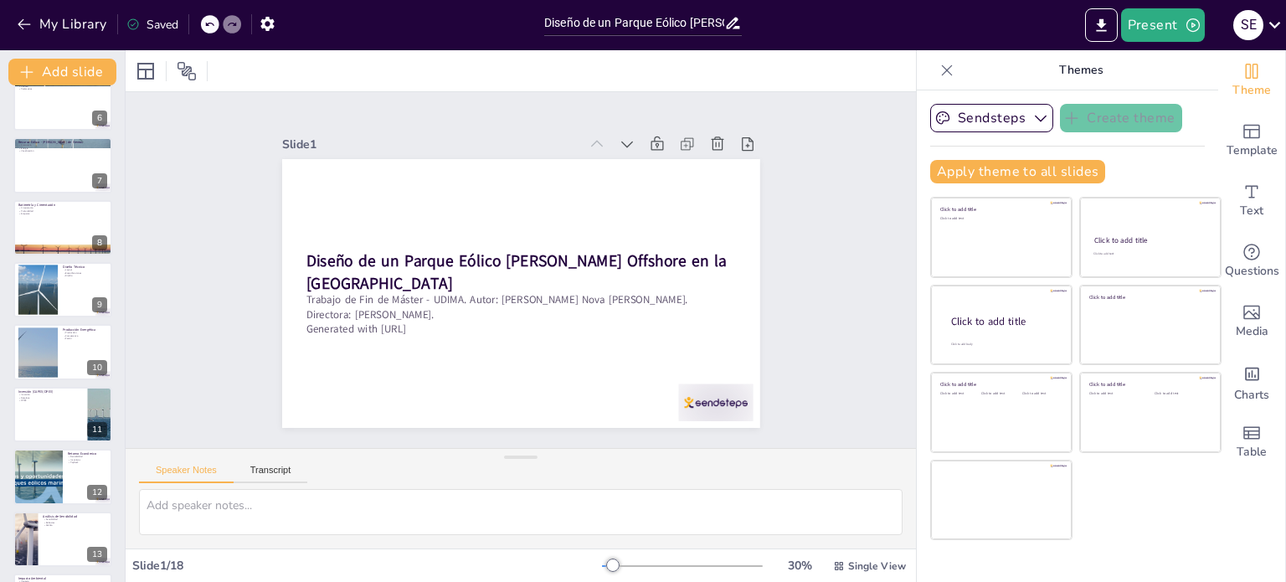
scroll to position [644, 0]
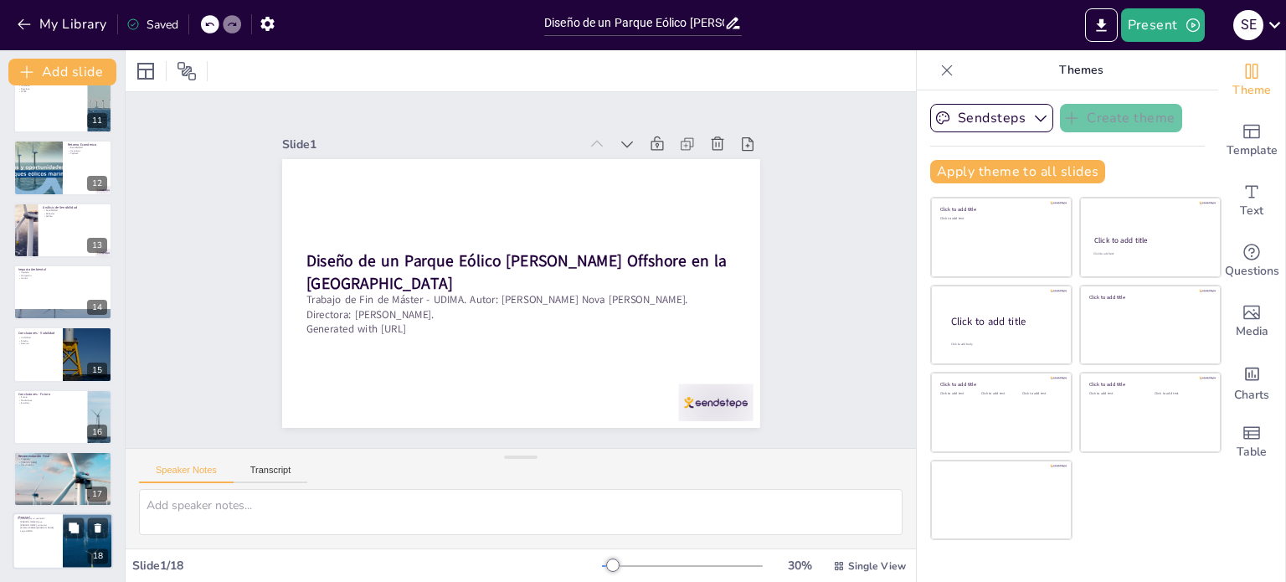
click at [32, 555] on div at bounding box center [63, 541] width 100 height 57
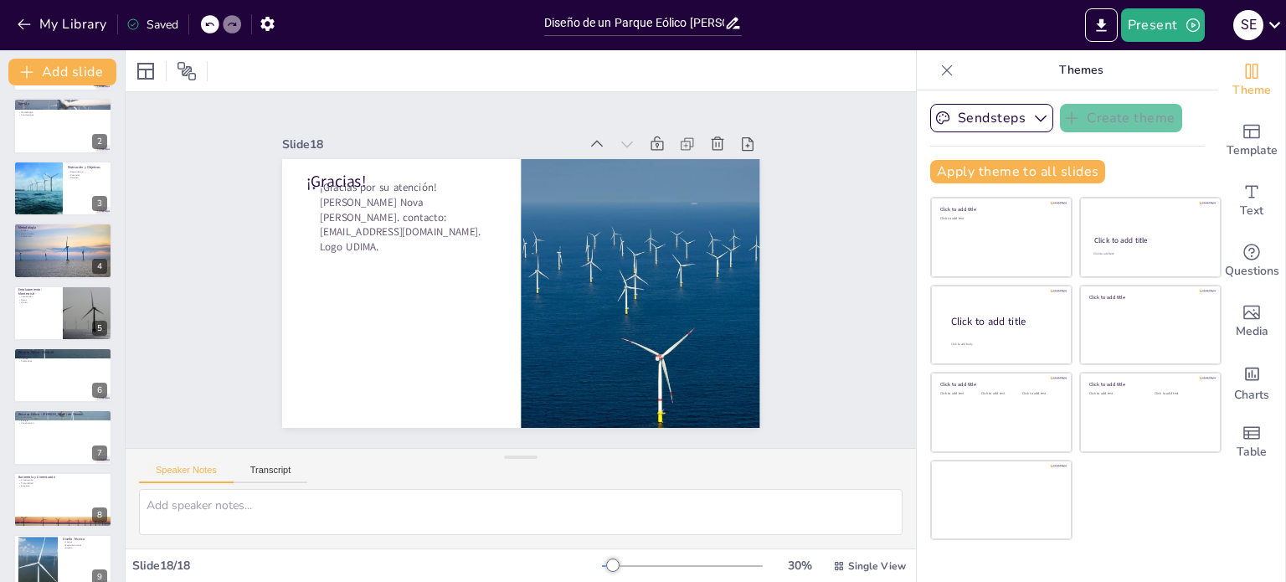
scroll to position [0, 0]
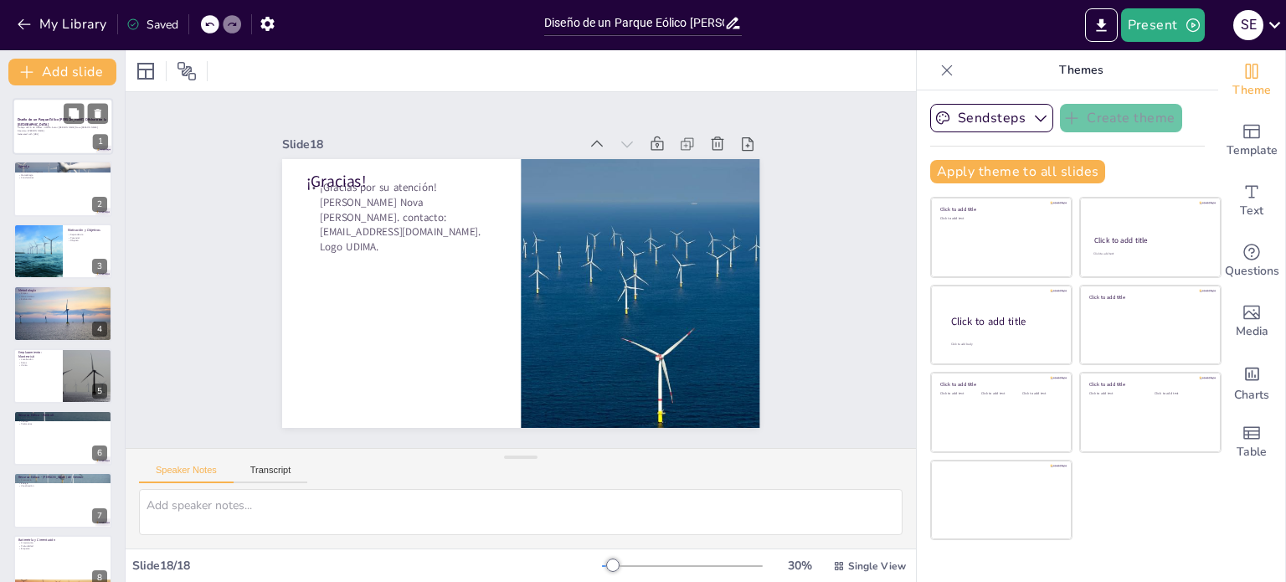
click at [50, 136] on div at bounding box center [63, 126] width 100 height 57
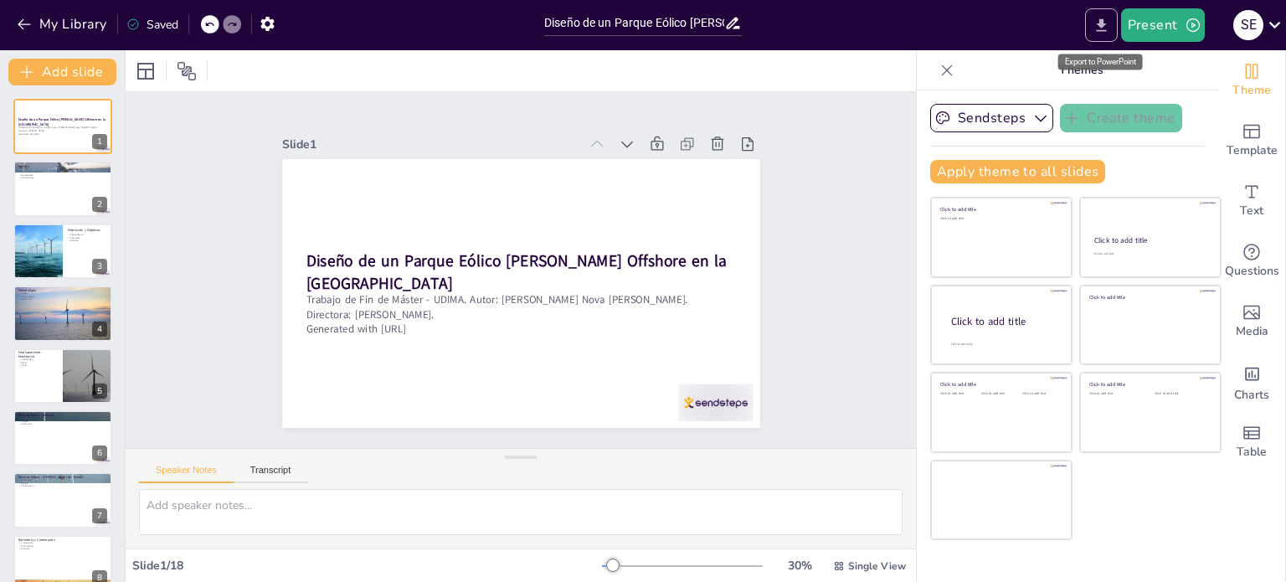
click at [1102, 28] on icon "Export to PowerPoint" at bounding box center [1102, 26] width 18 height 18
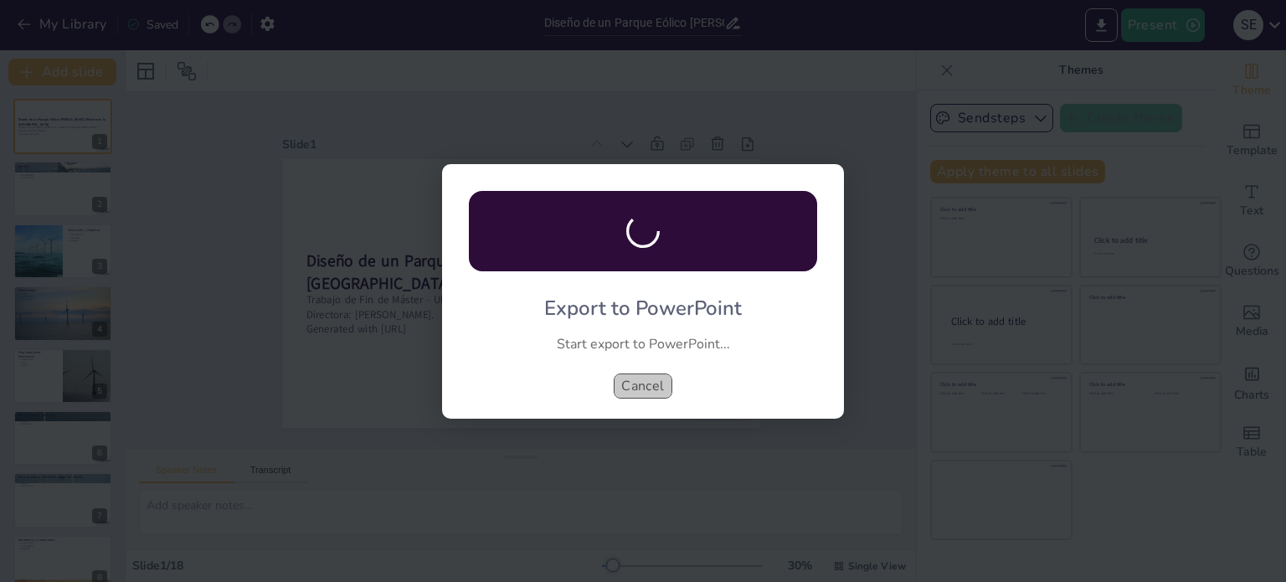
click at [646, 388] on button "Cancel" at bounding box center [643, 385] width 59 height 25
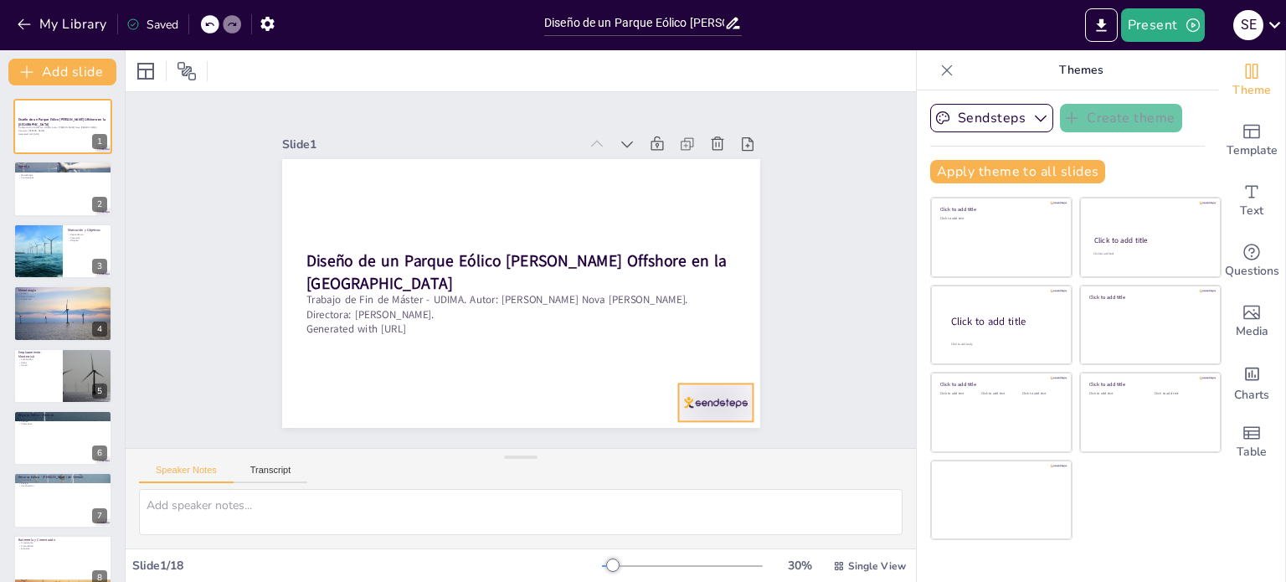
click at [694, 390] on div at bounding box center [715, 403] width 75 height 38
click at [710, 361] on icon at bounding box center [719, 372] width 22 height 22
click at [40, 198] on div at bounding box center [63, 189] width 100 height 57
type textarea "La agenda establece un marco claro para la presentación. Detalla los temas que …"
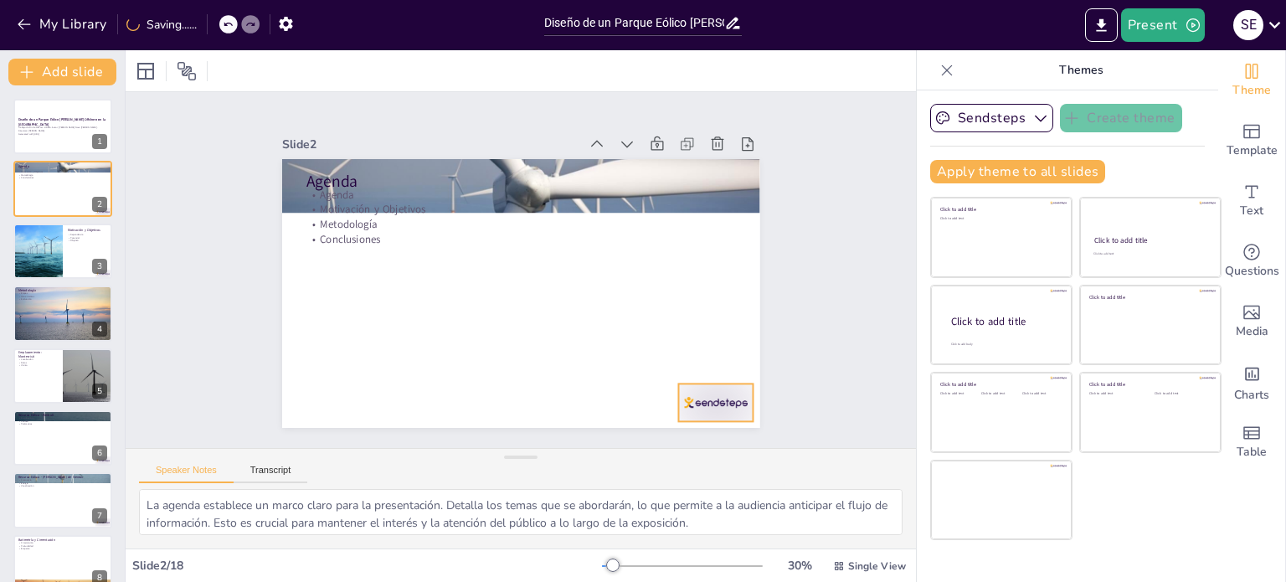
click at [700, 399] on div at bounding box center [701, 421] width 78 height 45
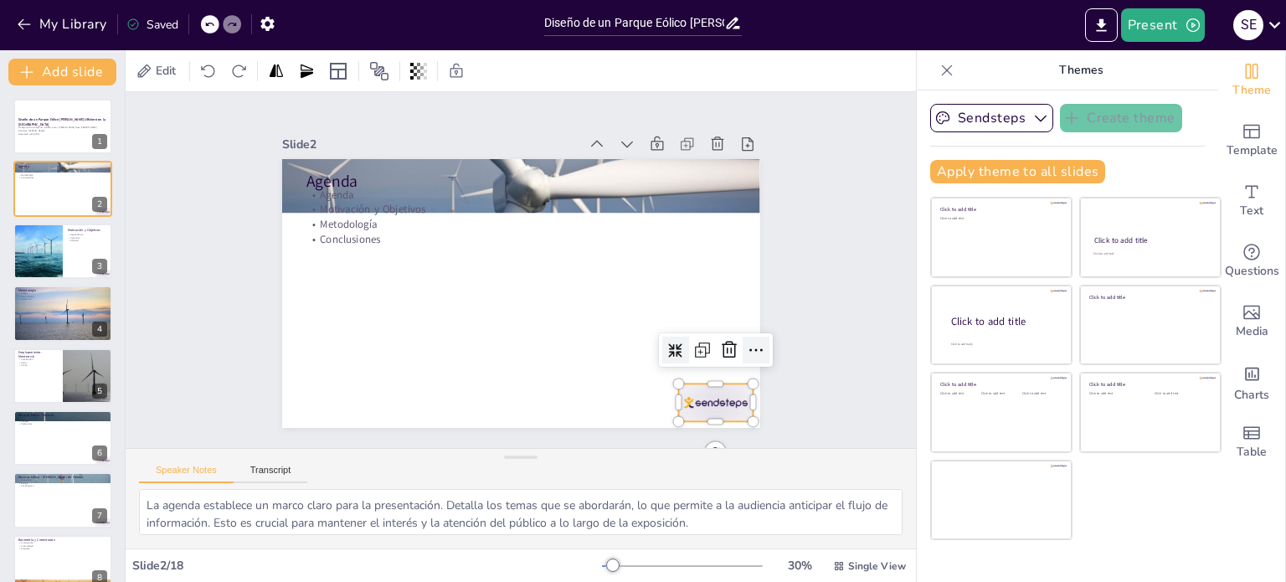
click at [736, 363] on icon at bounding box center [746, 374] width 22 height 22
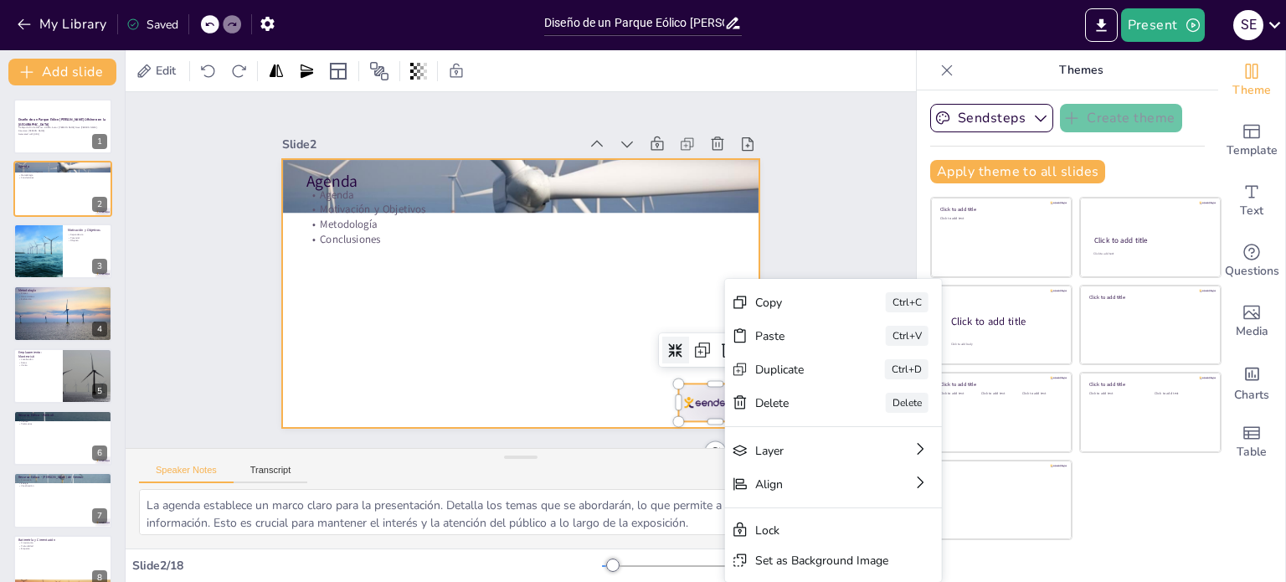
click at [531, 375] on div at bounding box center [518, 293] width 503 height 317
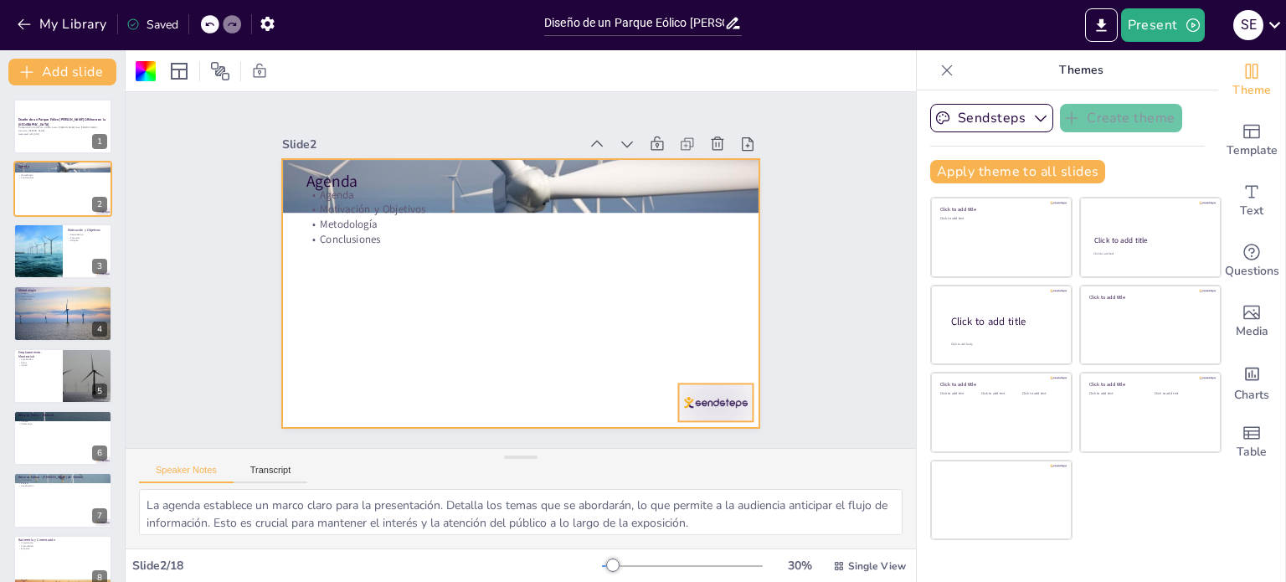
click at [709, 389] on div at bounding box center [715, 403] width 75 height 38
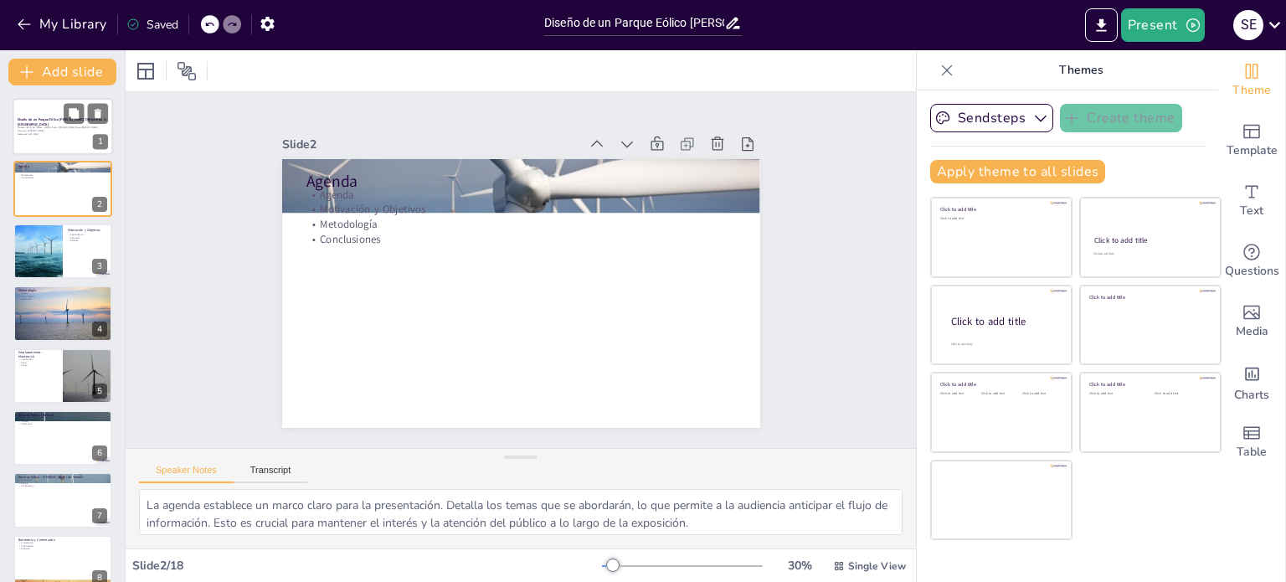
click at [36, 125] on p "Diseño de un Parque Eólico Marino Offshore en la República Dominicana" at bounding box center [63, 121] width 90 height 9
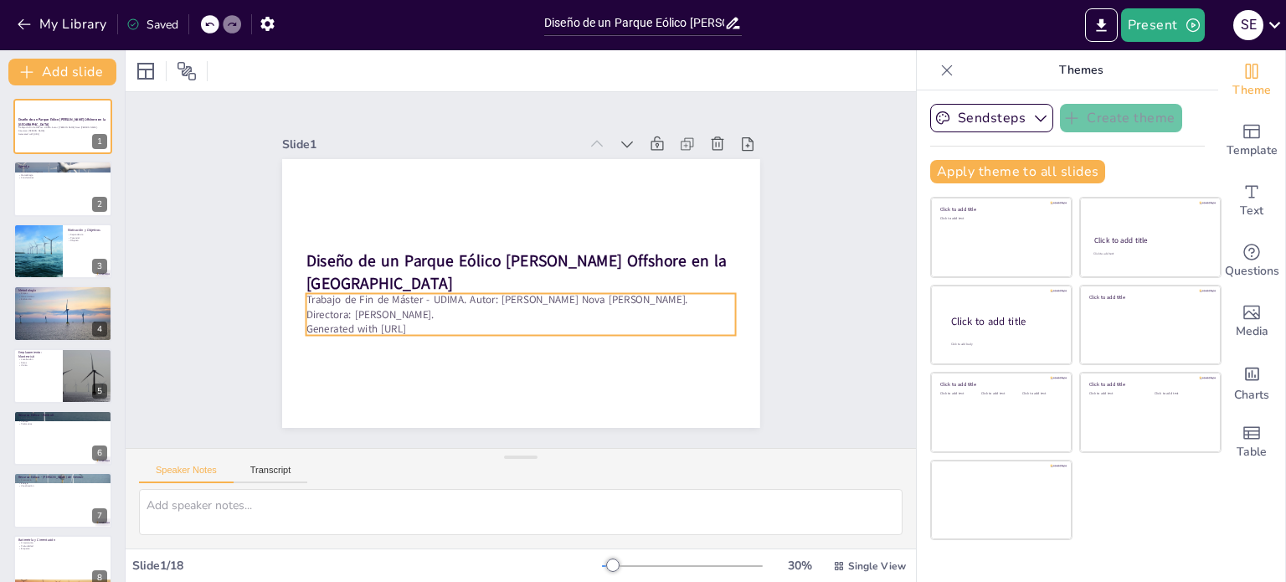
click at [359, 325] on p "Generated with Sendsteps.ai" at bounding box center [515, 328] width 430 height 59
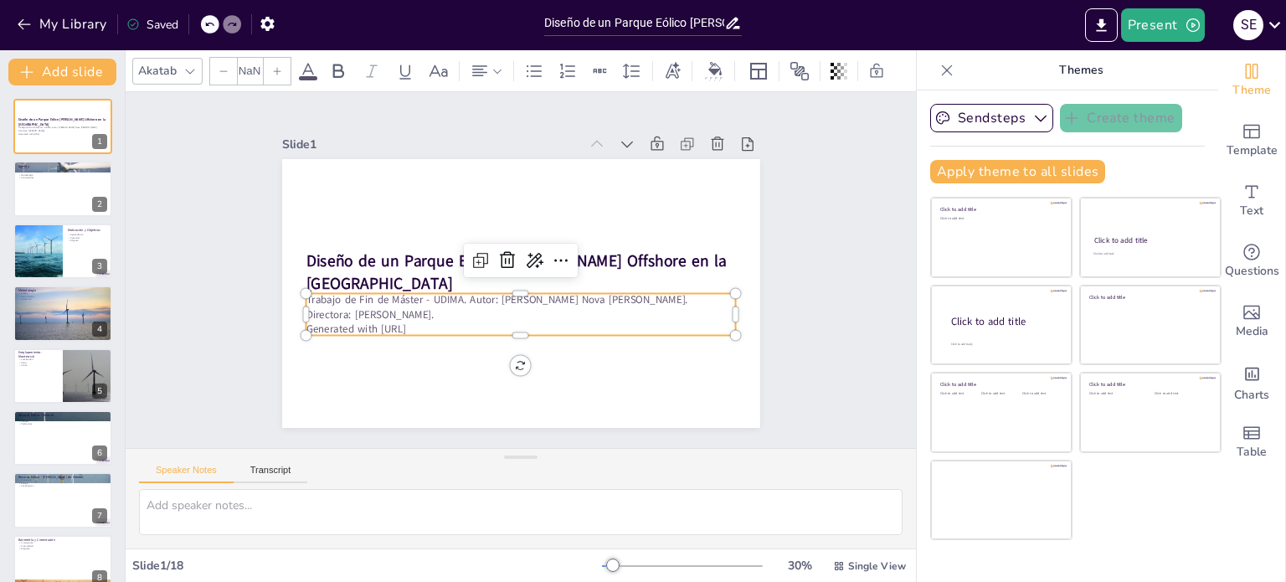
type input "32"
click at [424, 322] on p "Generated with Sendsteps.ai" at bounding box center [521, 329] width 430 height 15
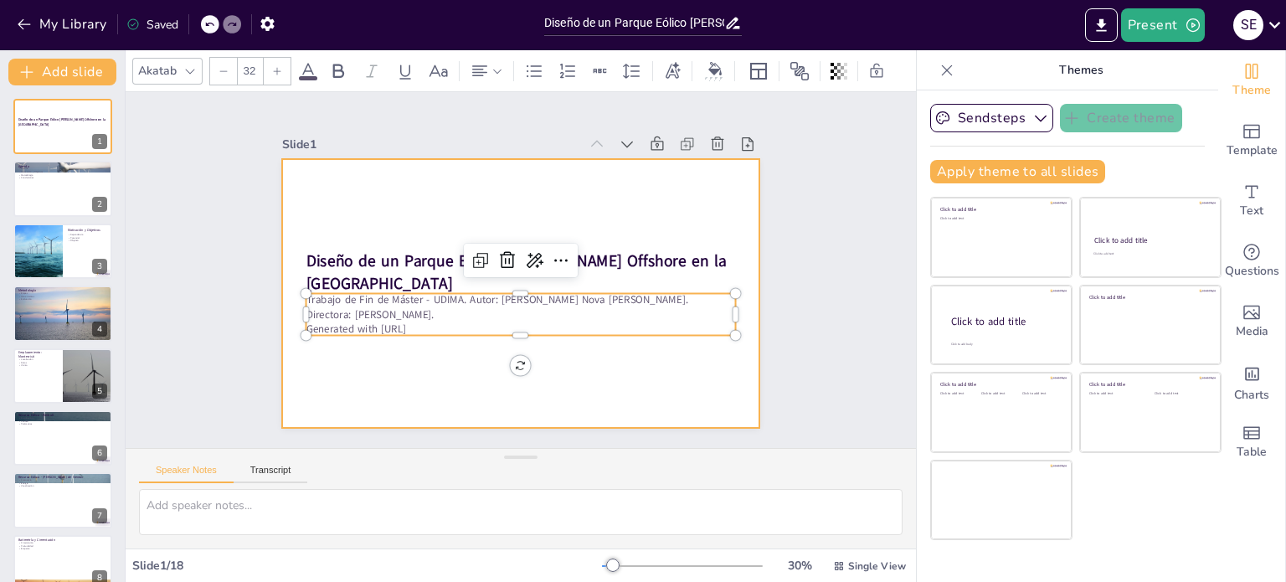
drag, startPoint x: 434, startPoint y: 322, endPoint x: 272, endPoint y: 326, distance: 161.6
click at [282, 326] on div "Diseño de un Parque Eólico Marino Offshore en la República Dominicana Trabajo d…" at bounding box center [521, 293] width 478 height 269
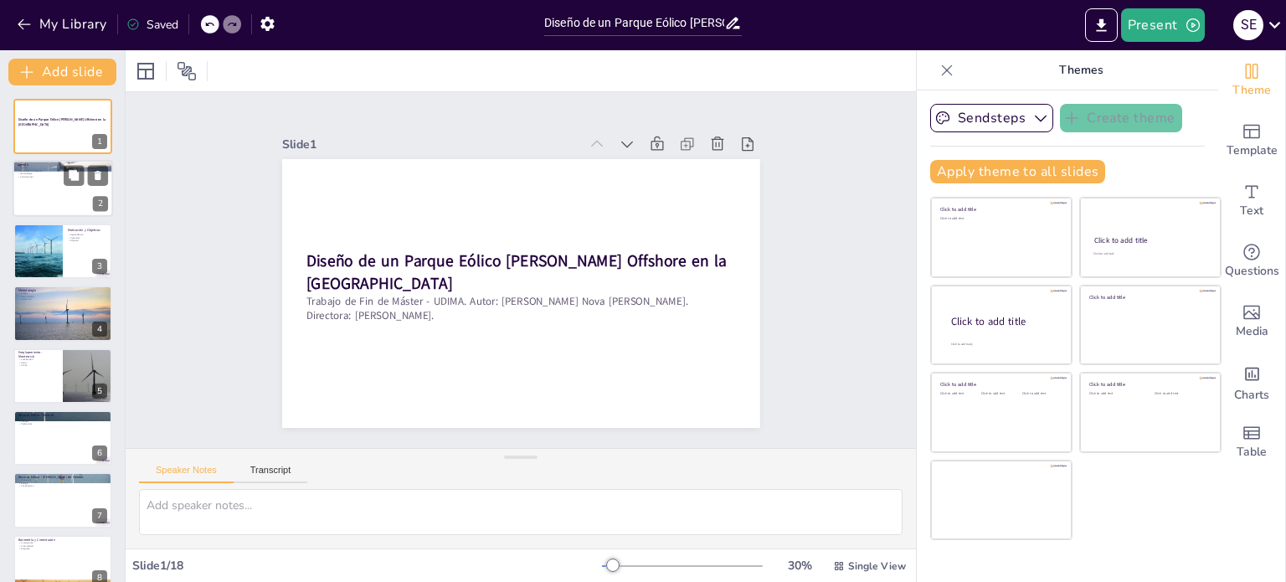
click at [48, 185] on div at bounding box center [63, 189] width 100 height 57
type textarea "La agenda establece un marco claro para la presentación. Detalla los temas que …"
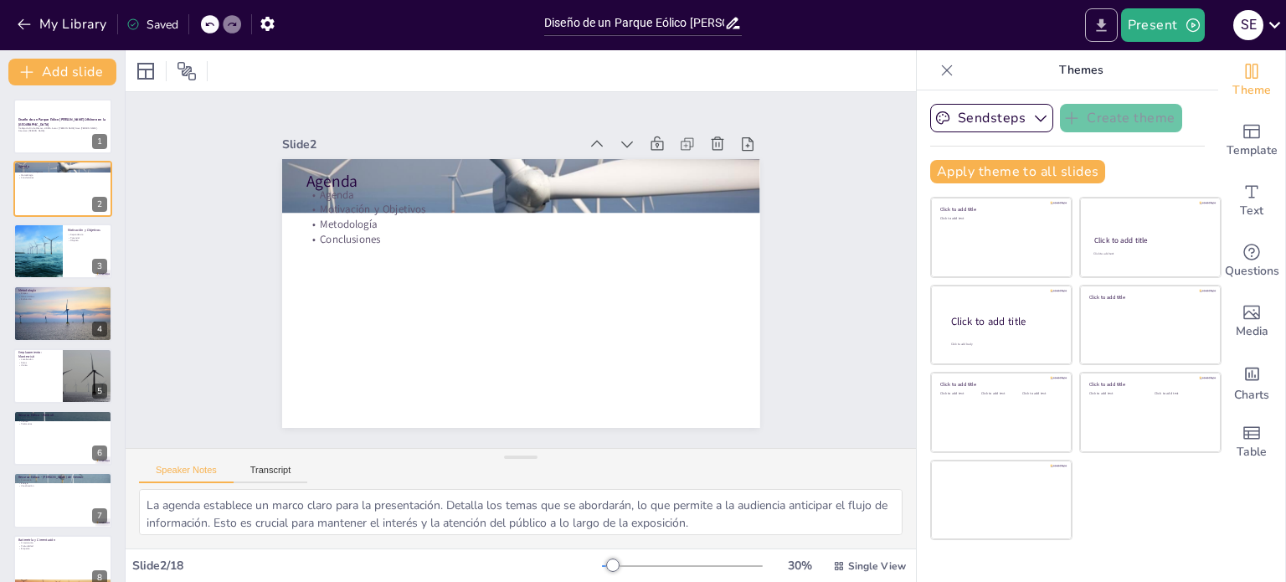
click at [1098, 21] on icon "Export to PowerPoint" at bounding box center [1102, 26] width 18 height 18
click at [54, 26] on button "My Library" at bounding box center [63, 24] width 101 height 27
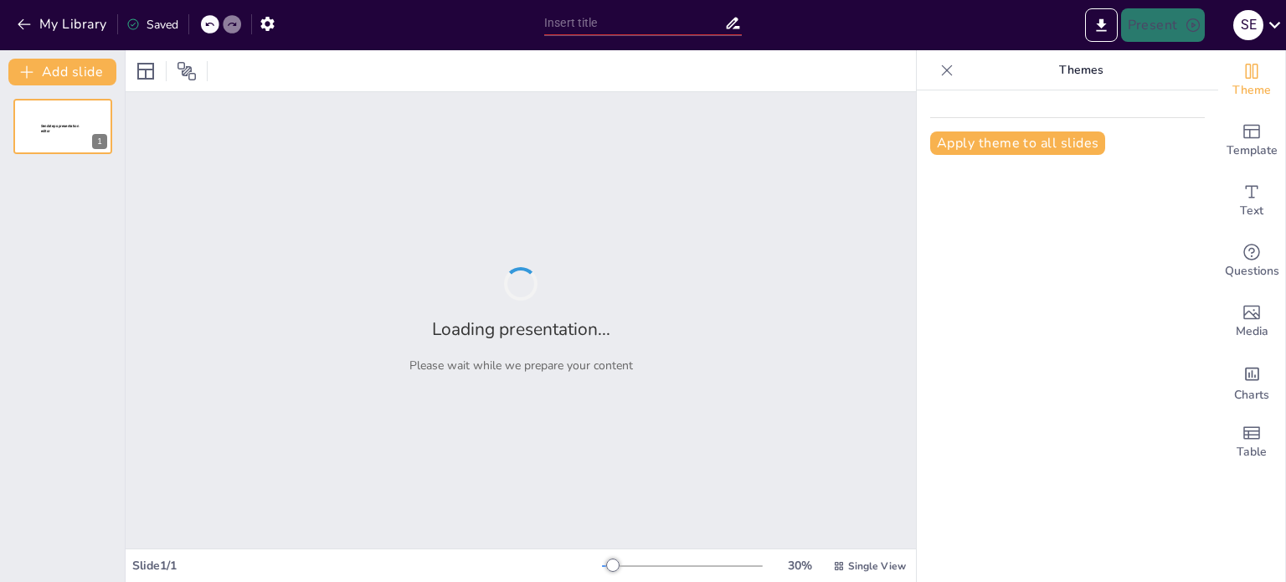
type input "New Sendsteps"
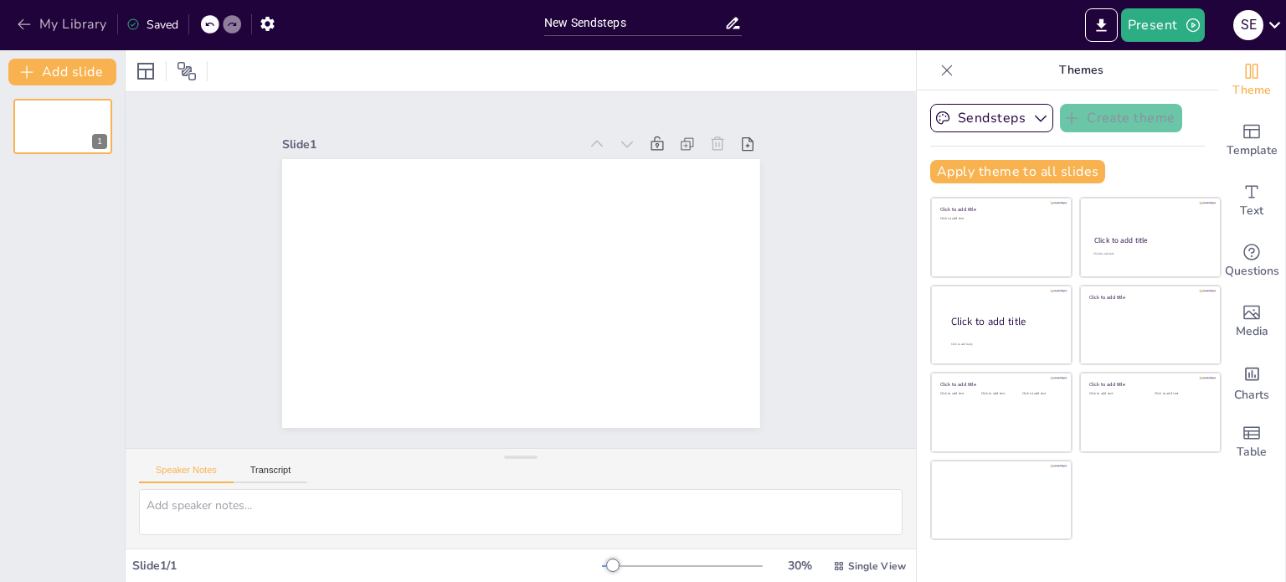
click at [54, 28] on button "My Library" at bounding box center [63, 24] width 101 height 27
